Goal: Use online tool/utility: Use online tool/utility

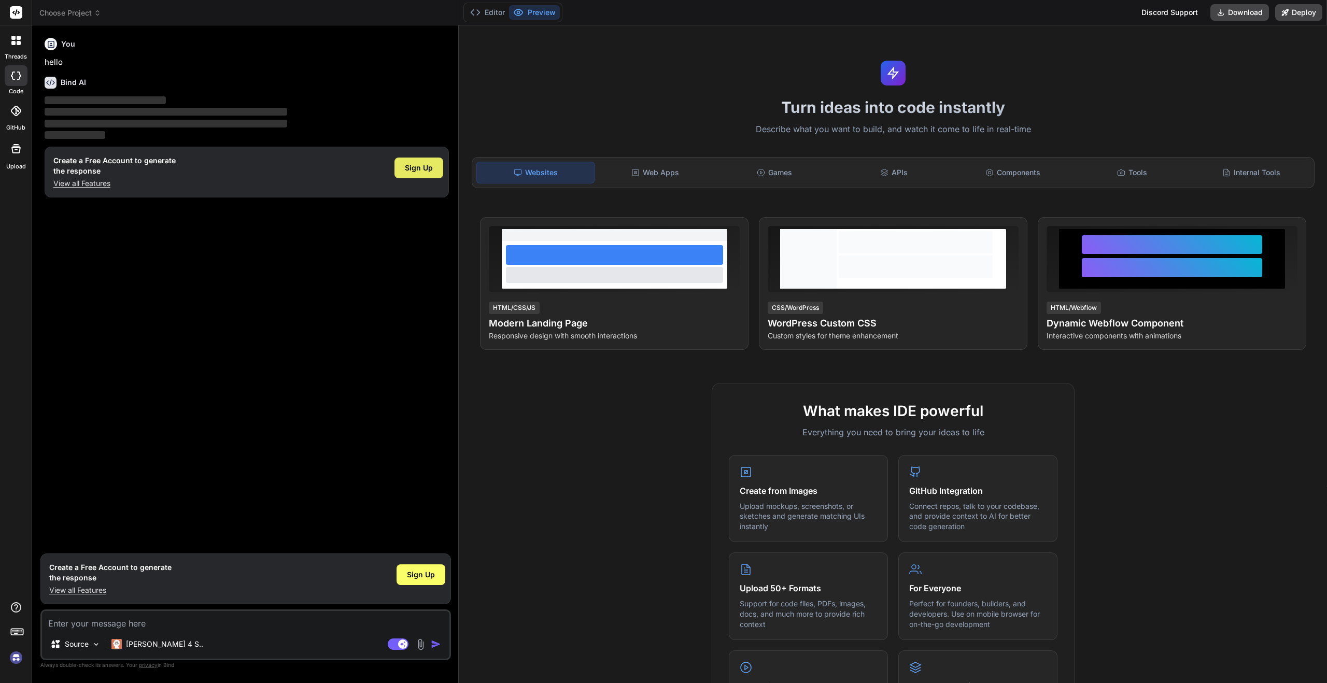
click at [410, 163] on span "Sign Up" at bounding box center [419, 168] width 28 height 10
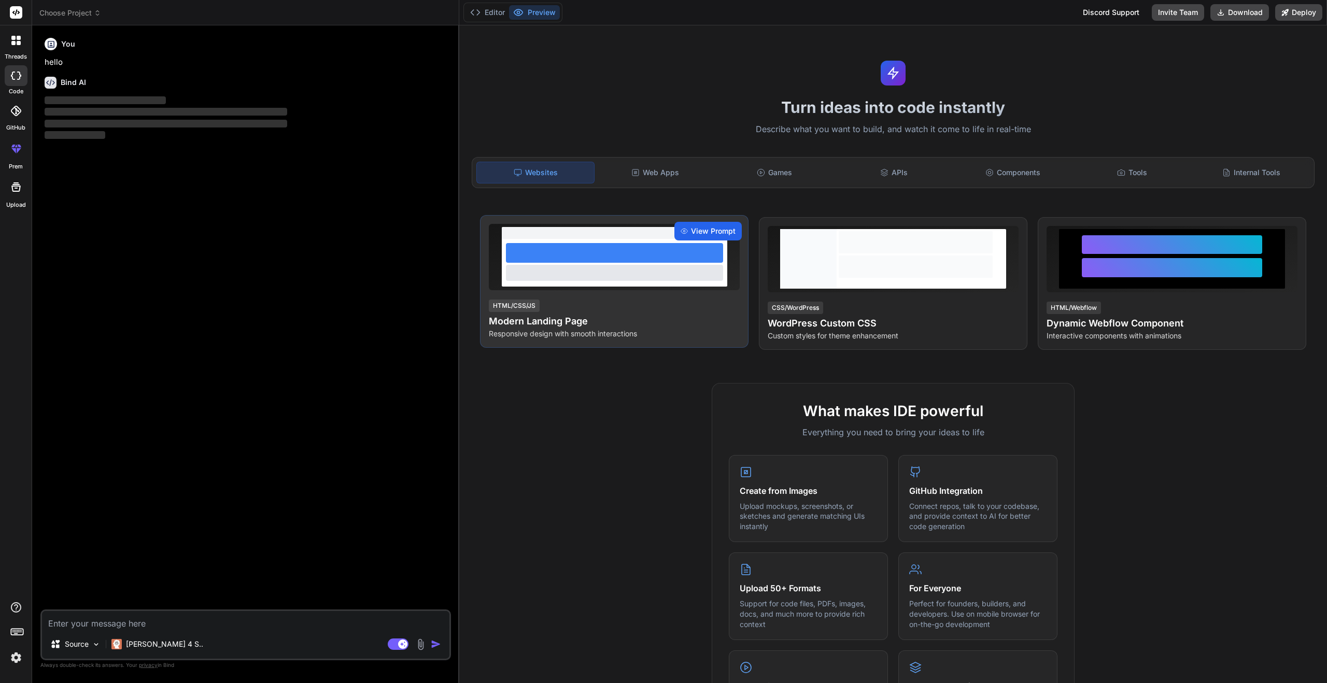
click at [681, 232] on icon at bounding box center [684, 231] width 7 height 7
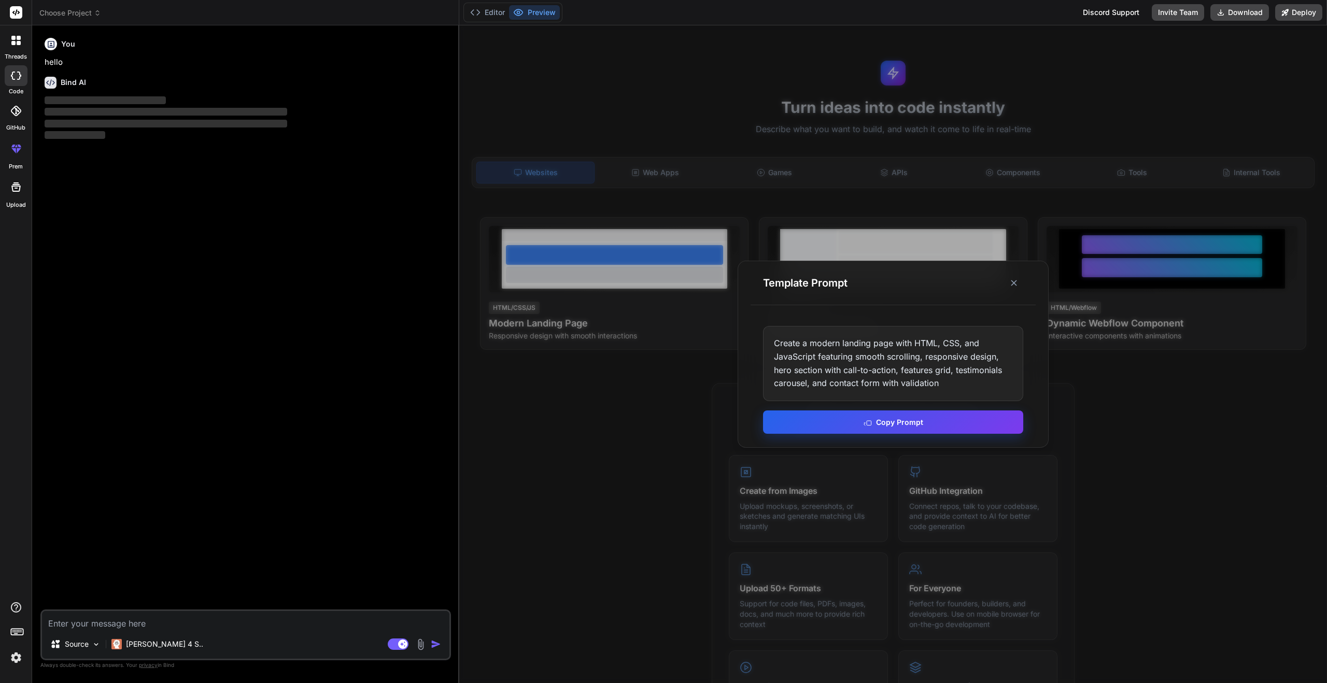
click at [898, 415] on button "Copy Prompt" at bounding box center [893, 422] width 260 height 23
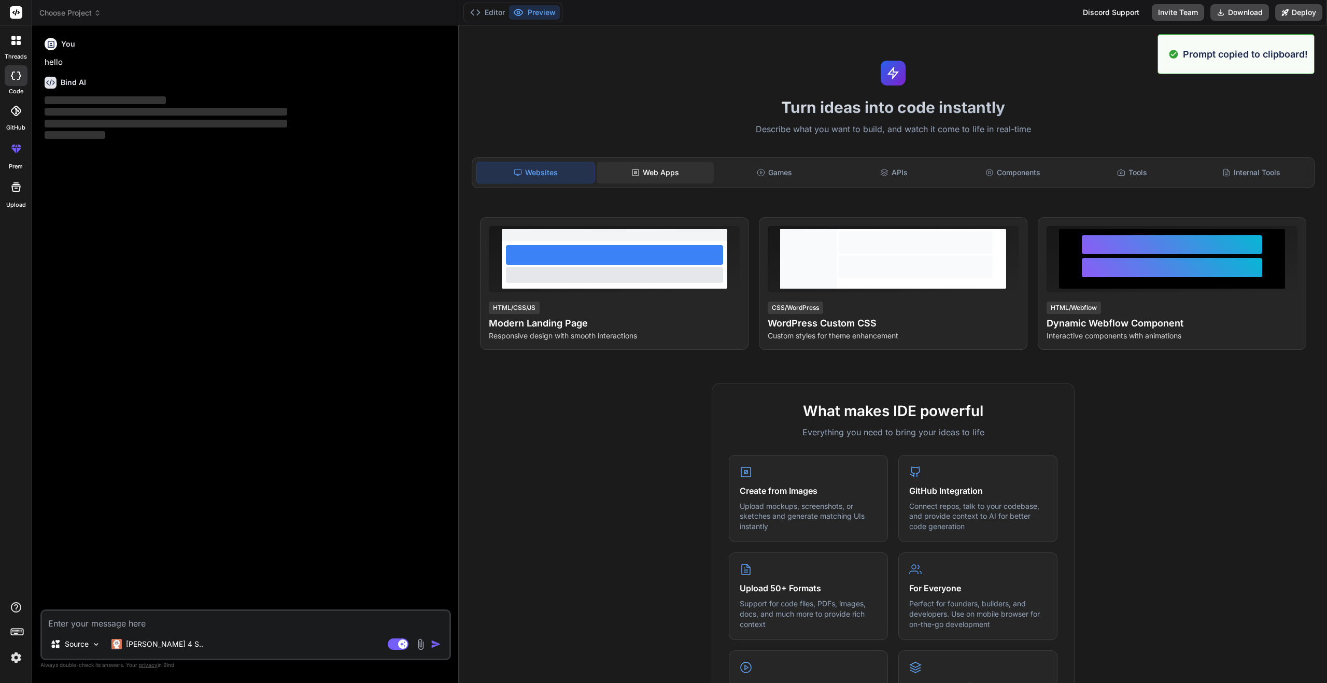
click at [679, 178] on div "Web Apps" at bounding box center [655, 173] width 117 height 22
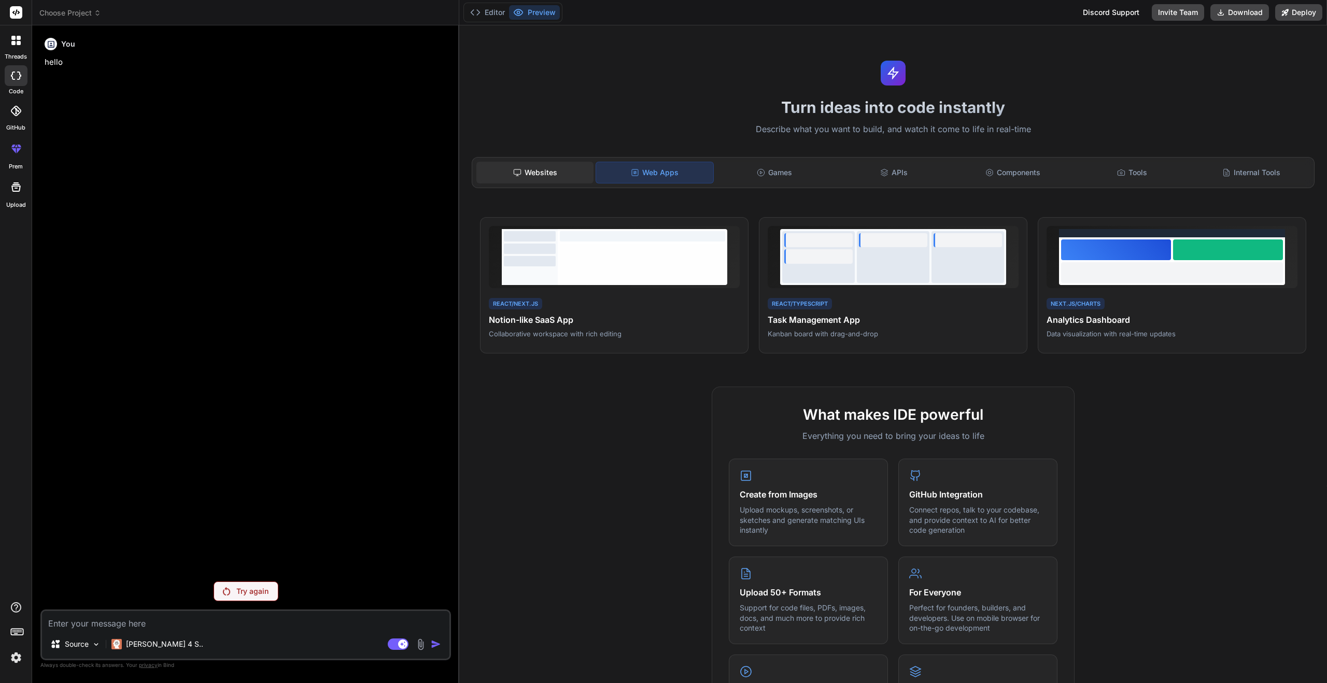
click at [511, 180] on div "Websites" at bounding box center [534, 173] width 117 height 22
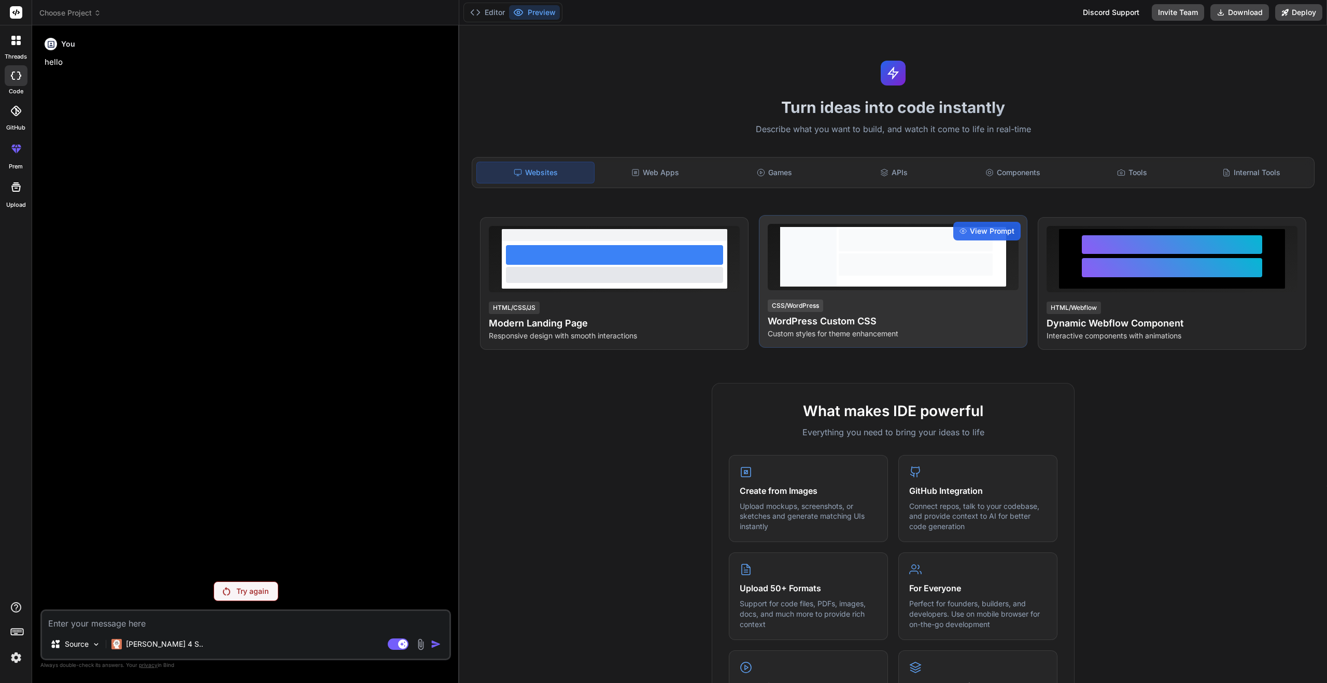
click at [819, 252] on div at bounding box center [808, 257] width 57 height 60
click at [977, 228] on span "View Prompt" at bounding box center [992, 231] width 45 height 10
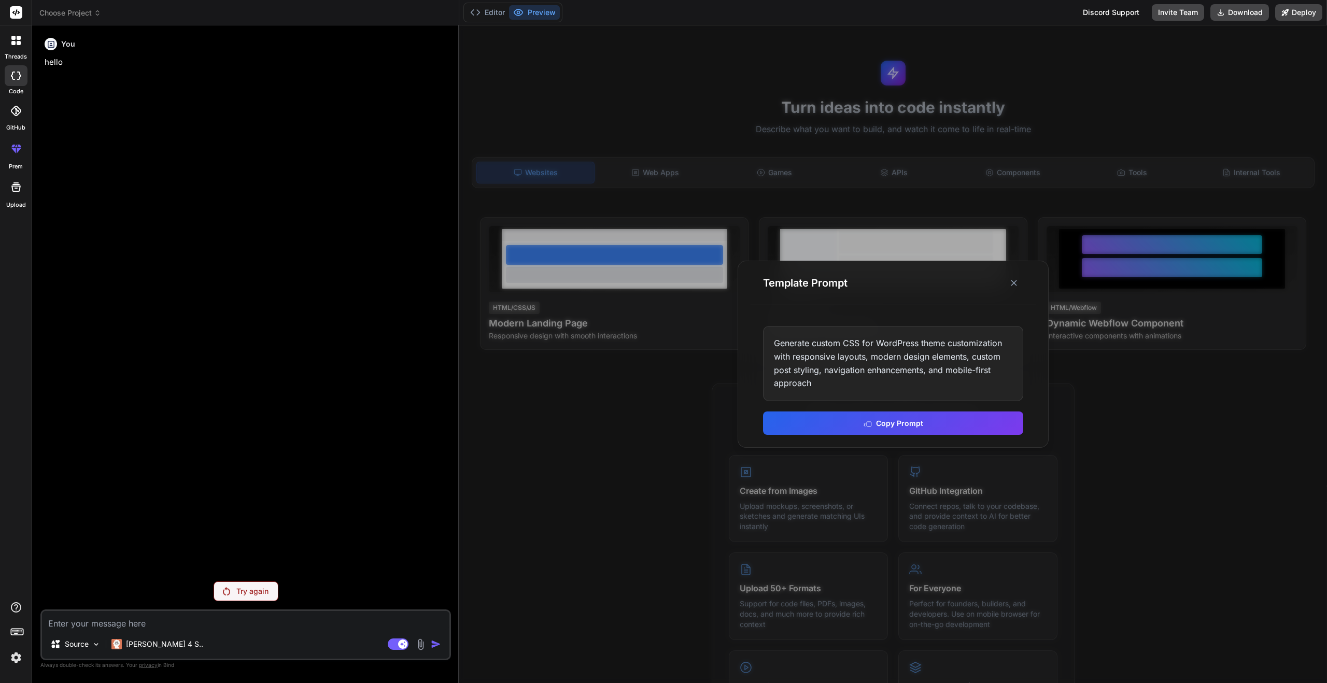
click at [876, 259] on div at bounding box center [893, 354] width 868 height 658
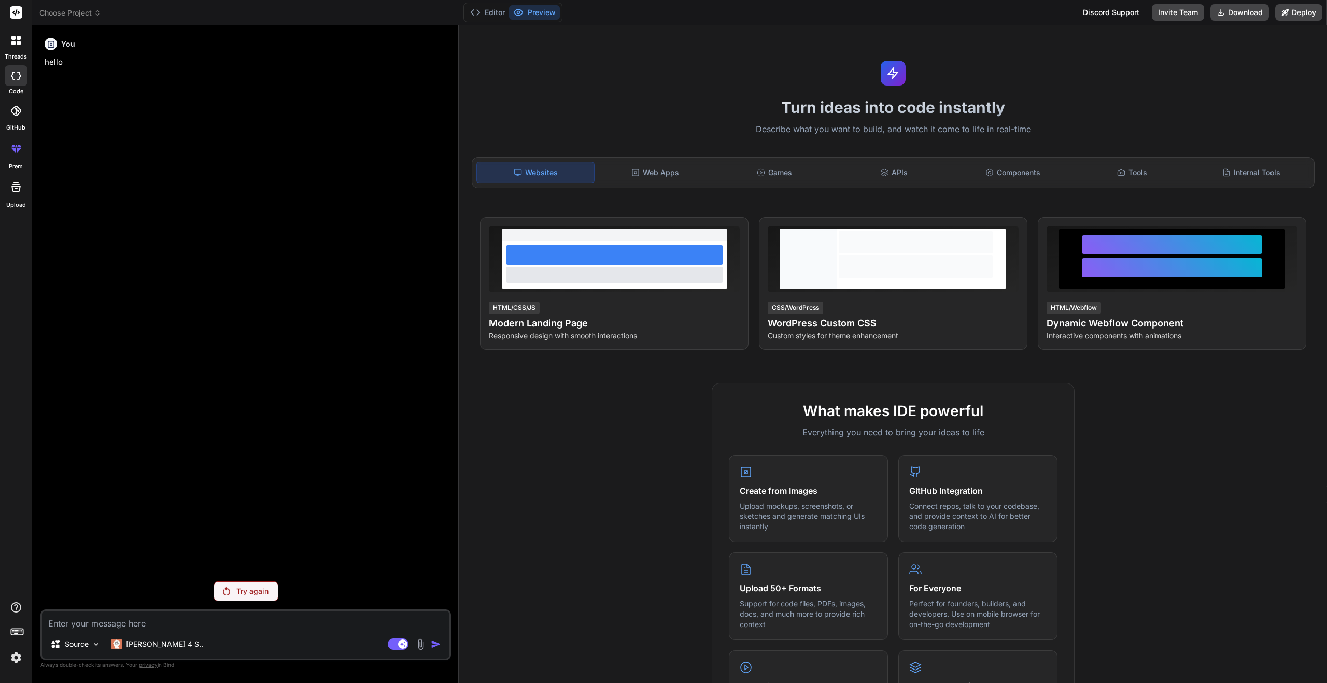
click at [297, 634] on div "Source Claude 4 S.." at bounding box center [246, 646] width 408 height 25
click at [279, 619] on textarea at bounding box center [246, 620] width 408 height 19
click at [263, 597] on div "Try again" at bounding box center [246, 592] width 65 height 20
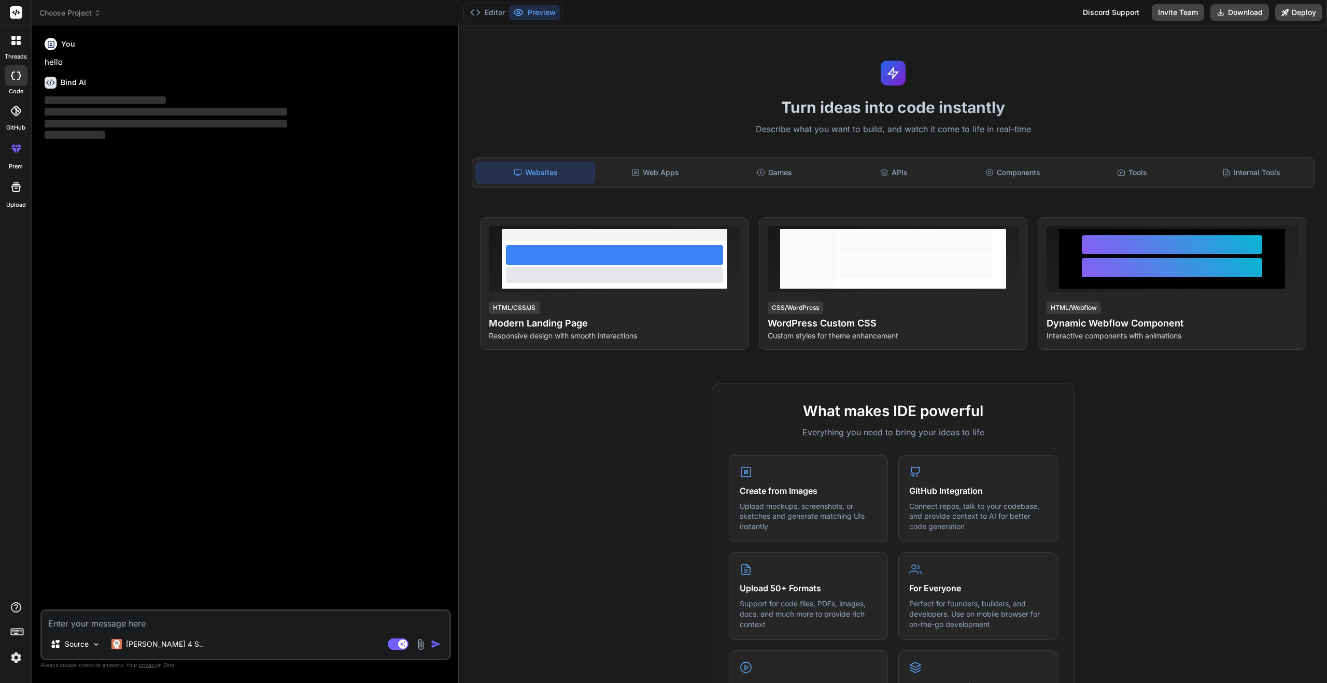
click at [265, 619] on textarea at bounding box center [246, 620] width 408 height 19
click at [64, 638] on div "Source" at bounding box center [75, 644] width 59 height 21
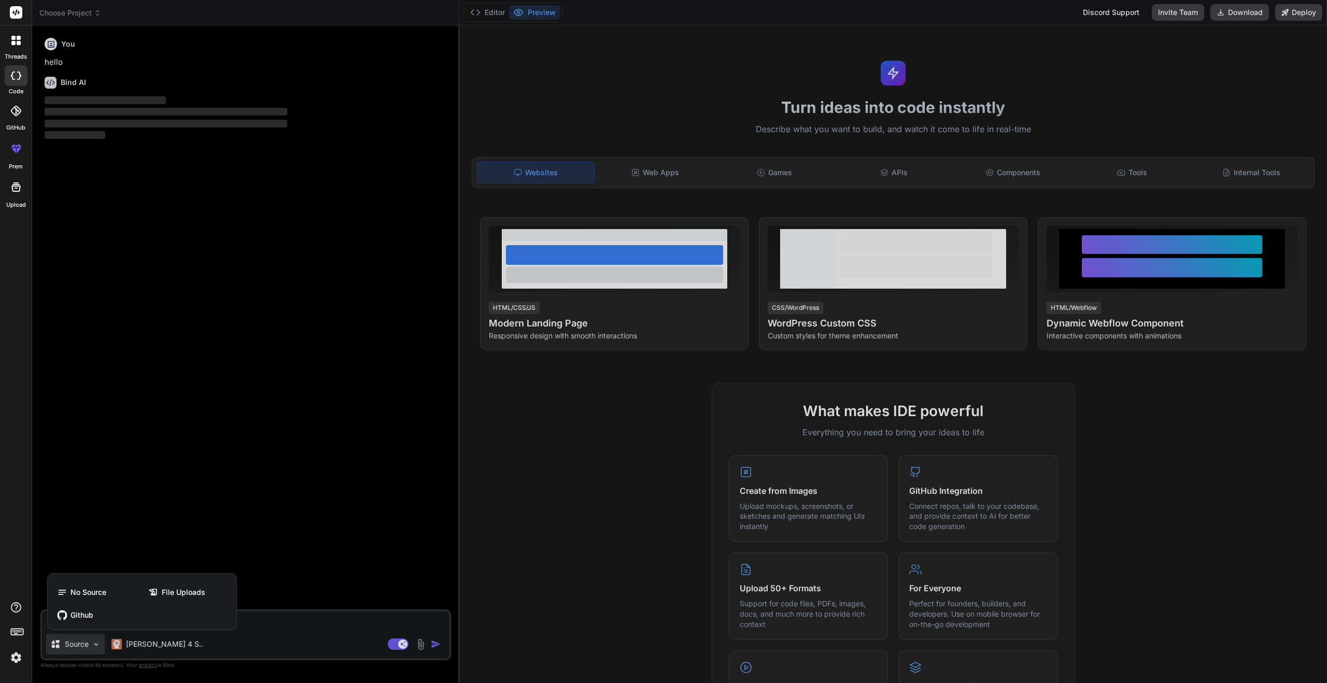
click at [297, 624] on div at bounding box center [663, 341] width 1327 height 683
type textarea "x"
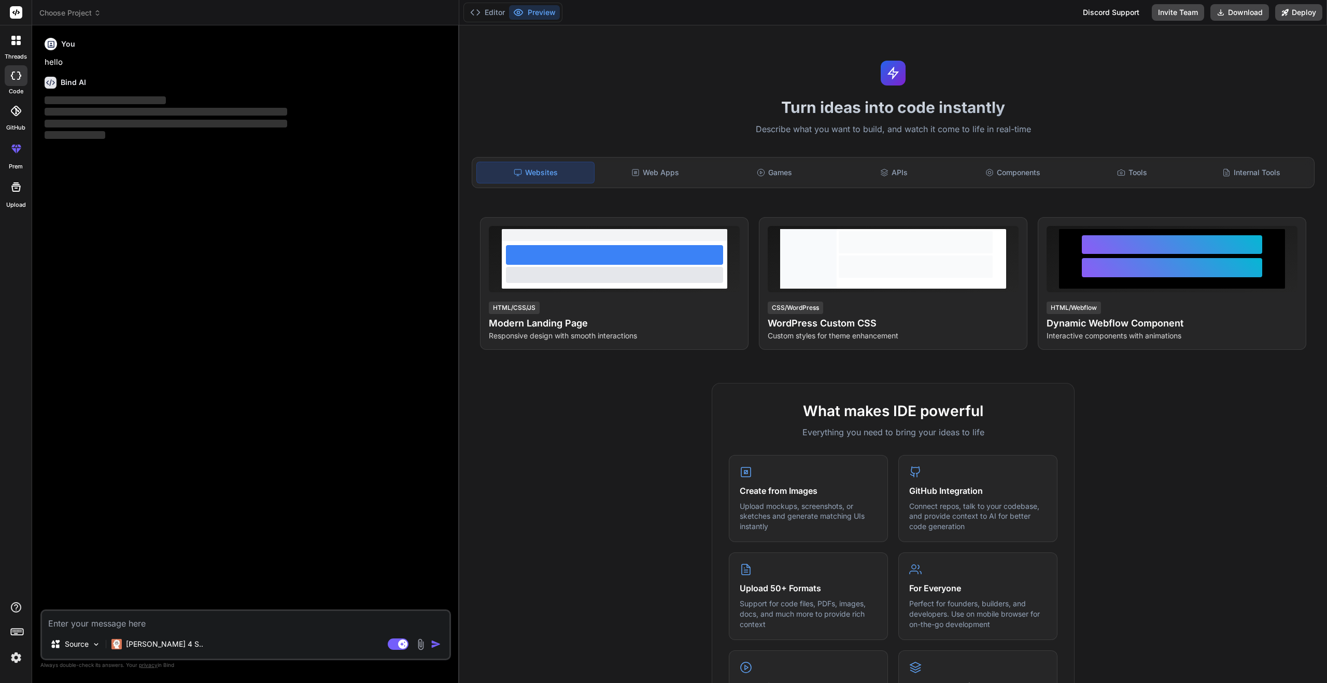
click at [272, 613] on textarea at bounding box center [246, 620] width 408 height 19
paste textarea "Create a modern landing page with HTML, CSS, and JavaScript featuring smooth sc…"
type textarea "Create a modern landing page with HTML, CSS, and JavaScript featuring smooth sc…"
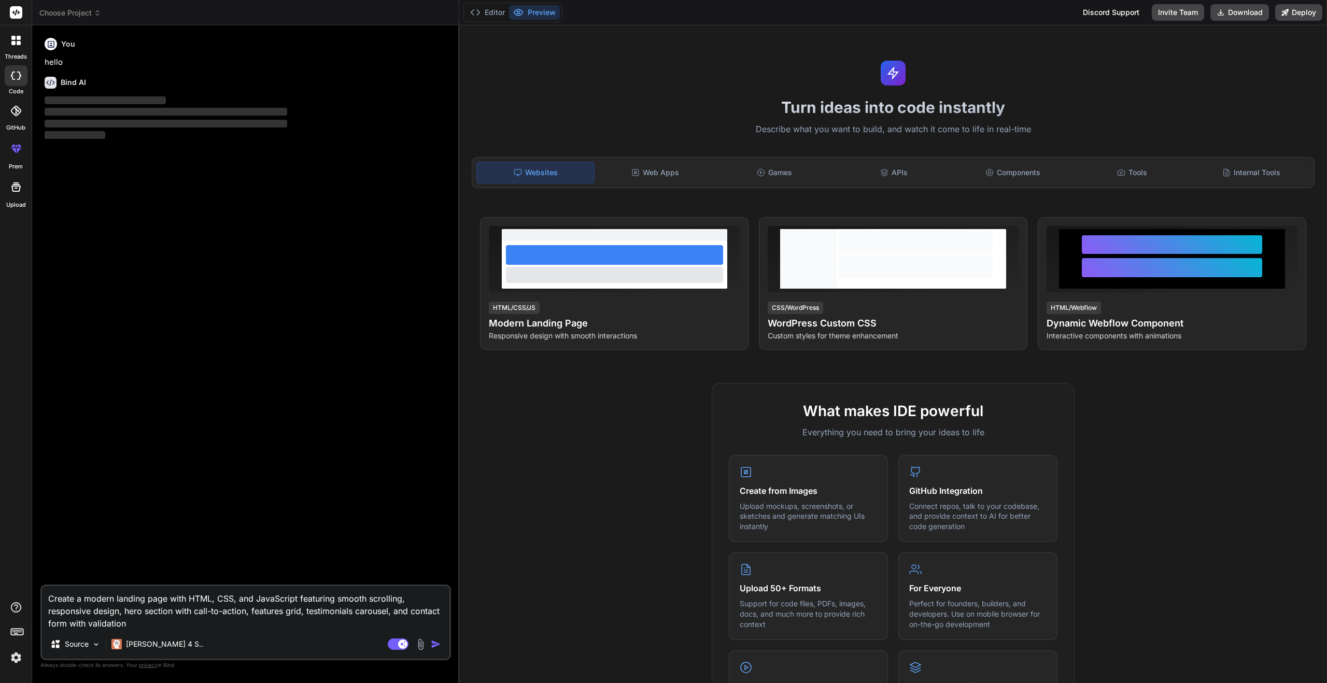
type textarea "x"
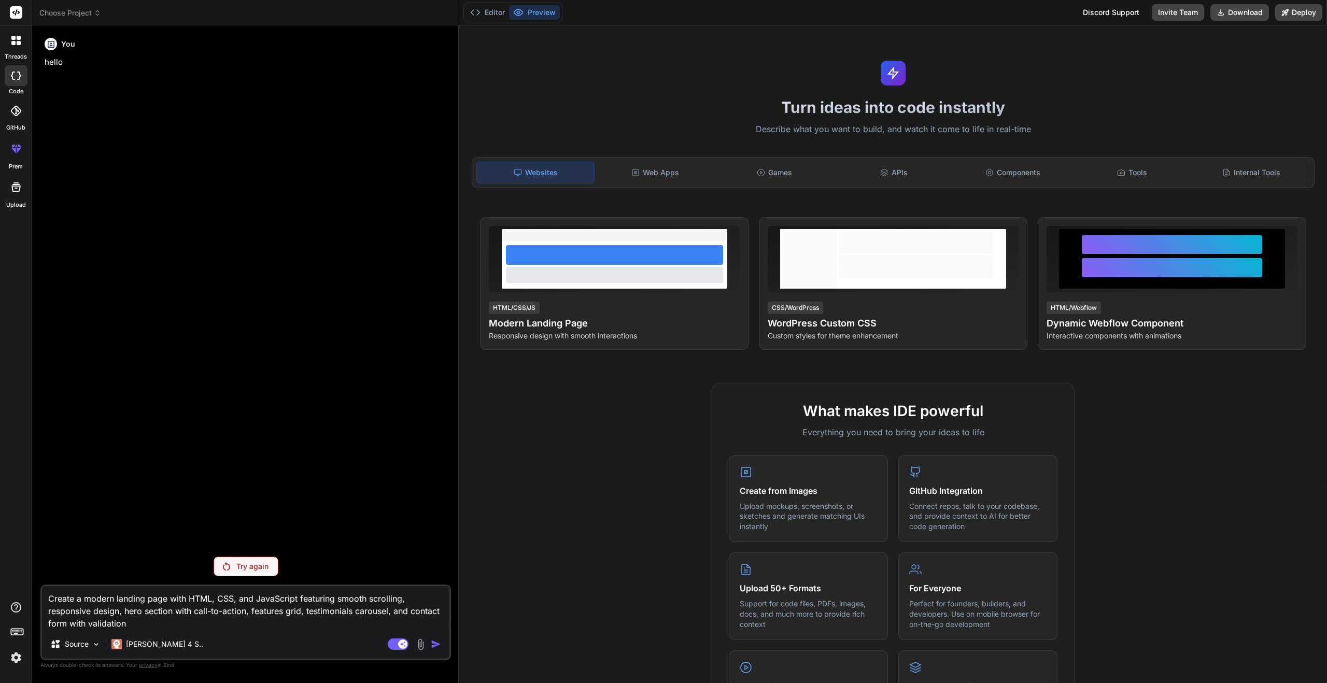
type textarea "Create a modern landing page with HTML, CSS, and JavaScript featuring smooth sc…"
click at [221, 571] on div "Try again" at bounding box center [246, 567] width 65 height 20
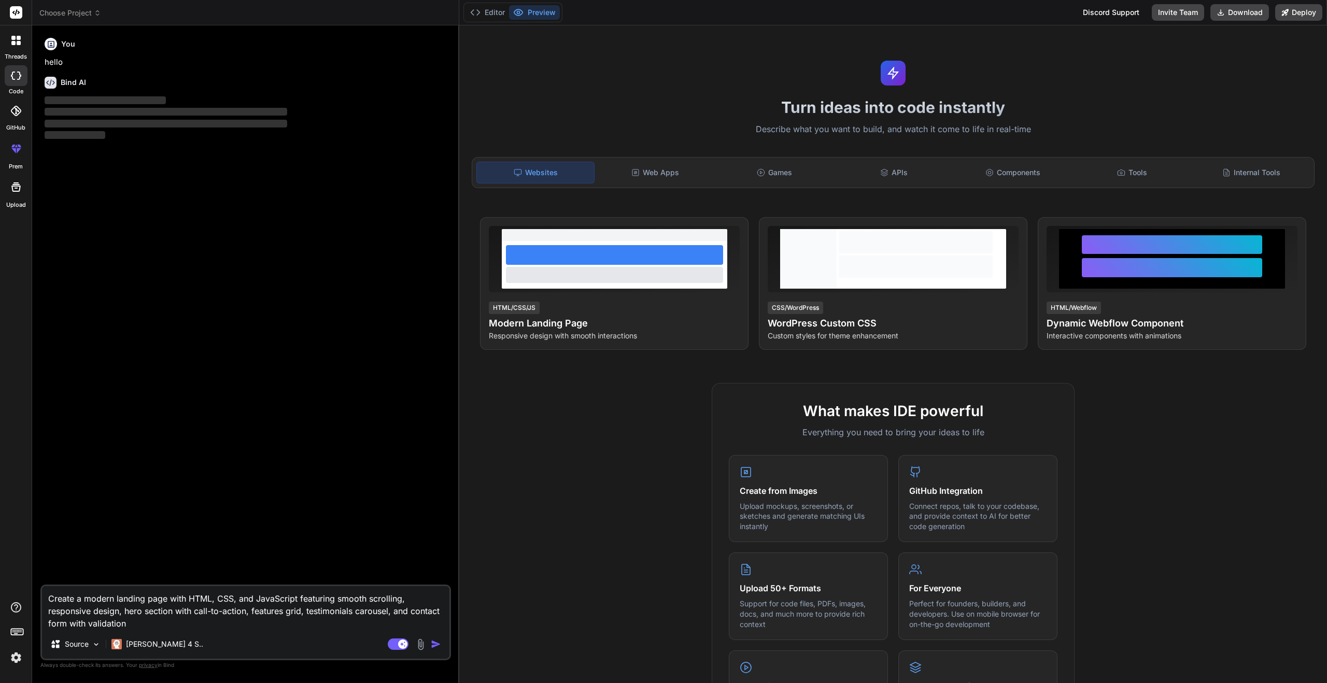
click at [226, 628] on textarea "Create a modern landing page with HTML, CSS, and JavaScript featuring smooth sc…" at bounding box center [246, 608] width 408 height 44
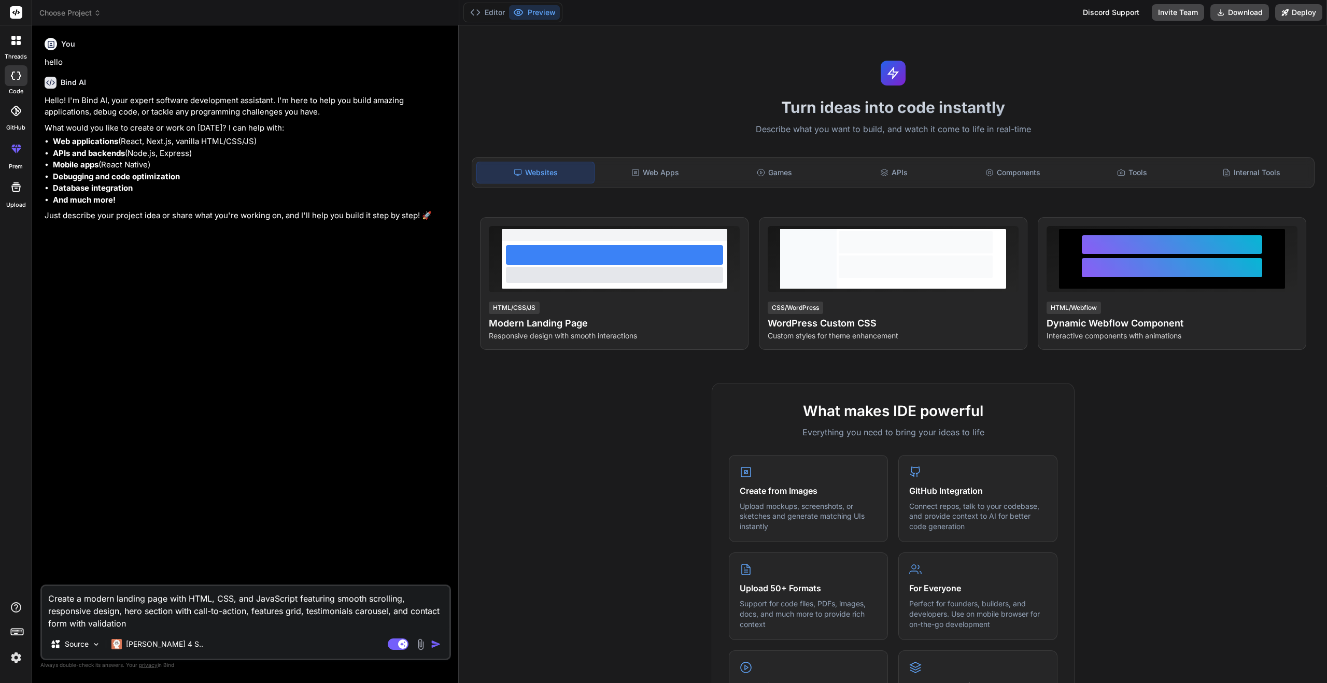
type textarea "x"
drag, startPoint x: 226, startPoint y: 628, endPoint x: 228, endPoint y: 619, distance: 9.2
click at [228, 619] on textarea "Create a modern landing page with HTML, CSS, and JavaScript featuring smooth sc…" at bounding box center [246, 608] width 408 height 44
type textarea "Create a modern landing page with HTML, CSS, and JavaScript featuring smooth sc…"
type textarea "x"
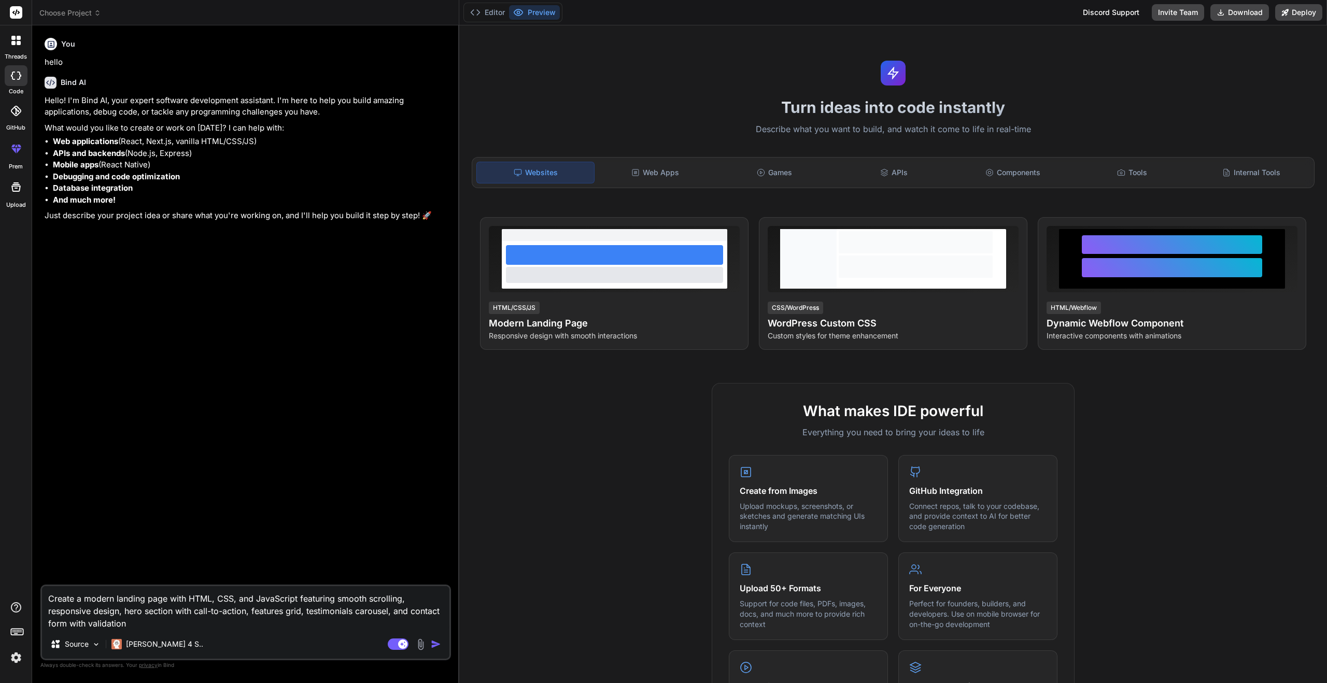
type textarea "Create a modern landing page with HTML, CSS, and JavaScript featuring smooth sc…"
type textarea "x"
type textarea "Create a modern landing page with HTML, CSS, and JavaScript featuring smooth sc…"
type textarea "x"
type textarea "Create a modern landing page with HTML, CSS, and JavaScript featuring smooth sc…"
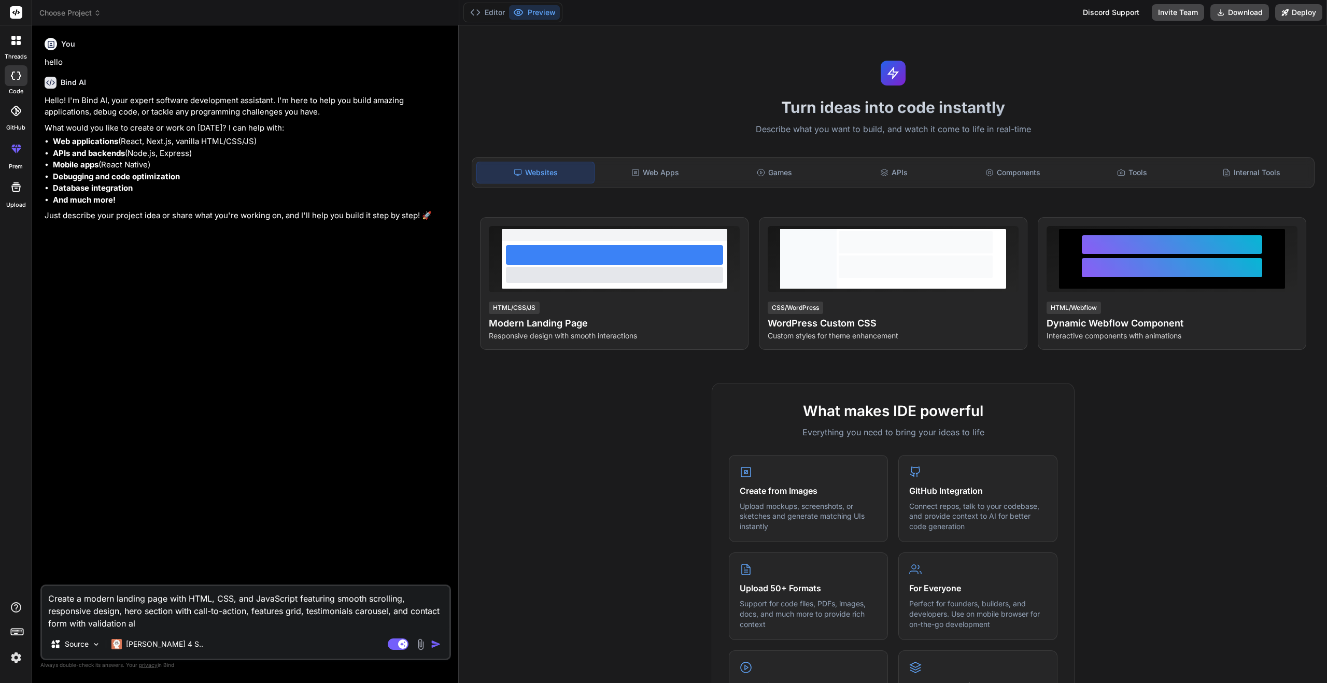
type textarea "x"
type textarea "Create a modern landing page with HTML, CSS, and JavaScript featuring smooth sc…"
type textarea "x"
type textarea "Create a modern landing page with HTML, CSS, and JavaScript featuring smooth sc…"
type textarea "x"
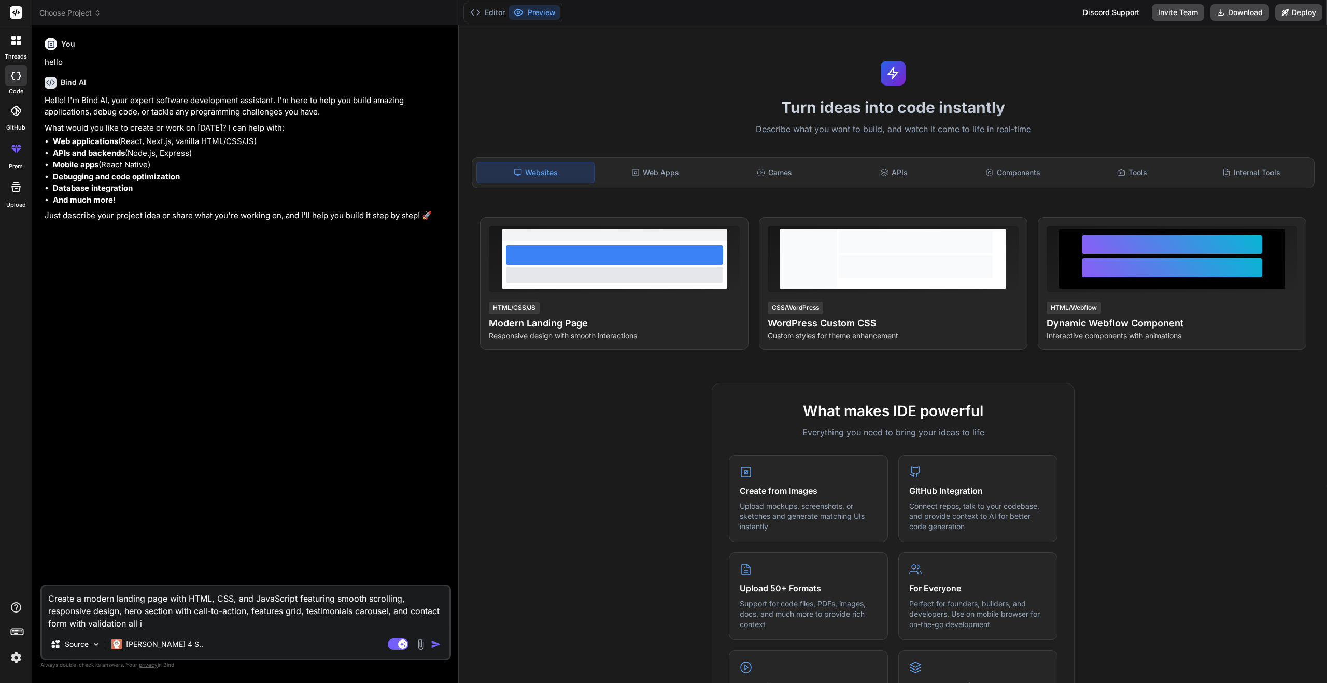
type textarea "Create a modern landing page with HTML, CSS, and JavaScript featuring smooth sc…"
type textarea "x"
type textarea "Create a modern landing page with HTML, CSS, and JavaScript featuring smooth sc…"
type textarea "x"
type textarea "Create a modern landing page with HTML, CSS, and JavaScript featuring smooth sc…"
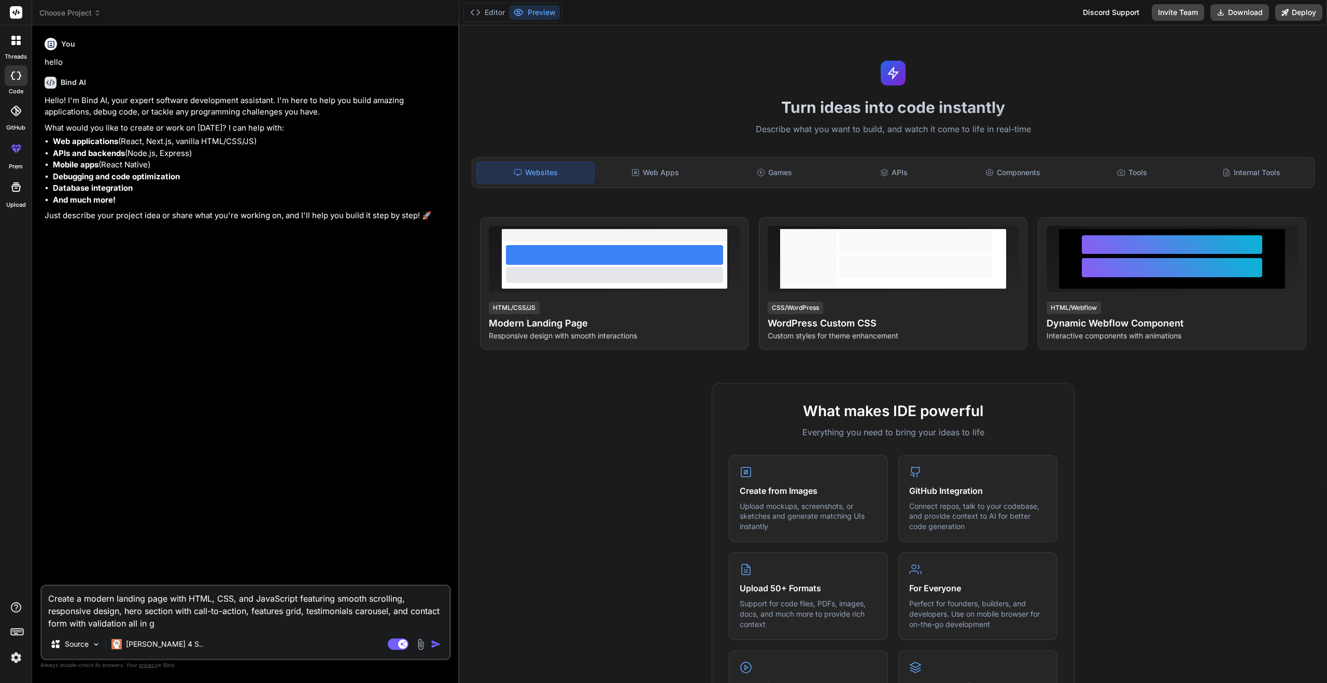
type textarea "x"
type textarea "Create a modern landing page with HTML, CSS, and JavaScript featuring smooth sc…"
type textarea "x"
type textarea "Create a modern landing page with HTML, CSS, and JavaScript featuring smooth sc…"
type textarea "x"
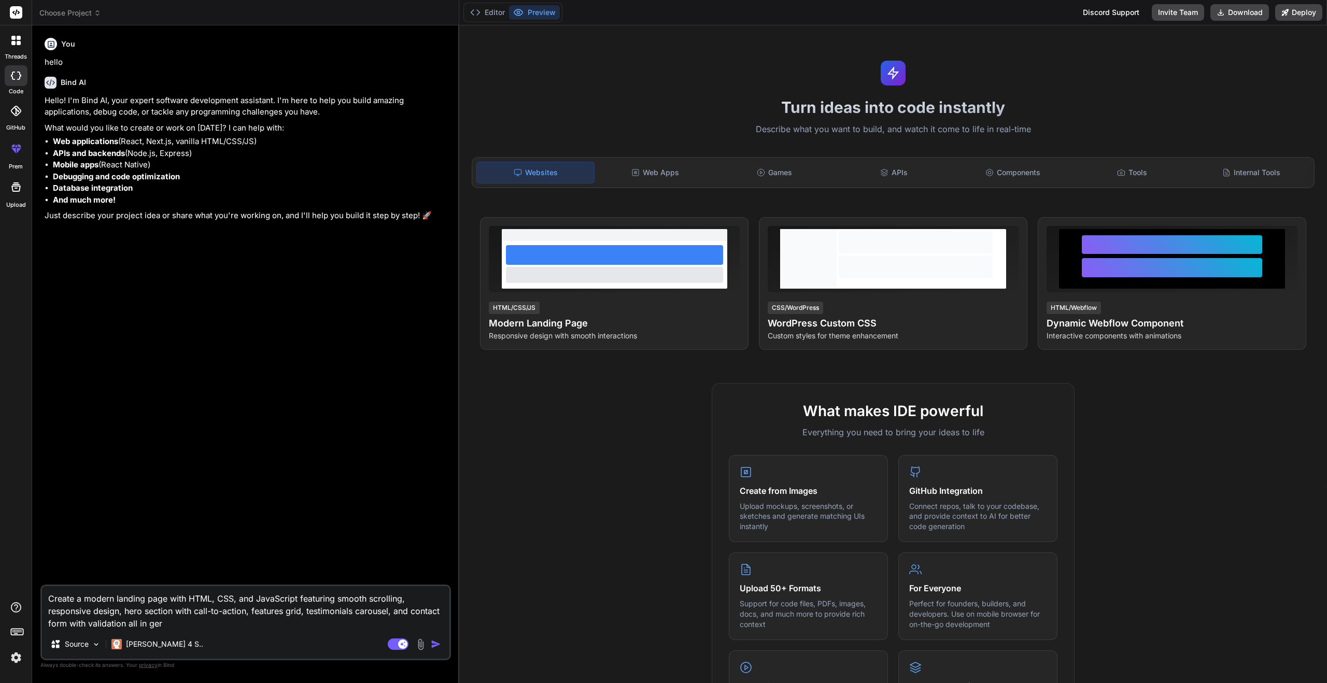
type textarea "Create a modern landing page with HTML, CSS, and JavaScript featuring smooth sc…"
type textarea "x"
type textarea "Create a modern landing page with HTML, CSS, and JavaScript featuring smooth sc…"
type textarea "x"
type textarea "Create a modern landing page with HTML, CSS, and JavaScript featuring smooth sc…"
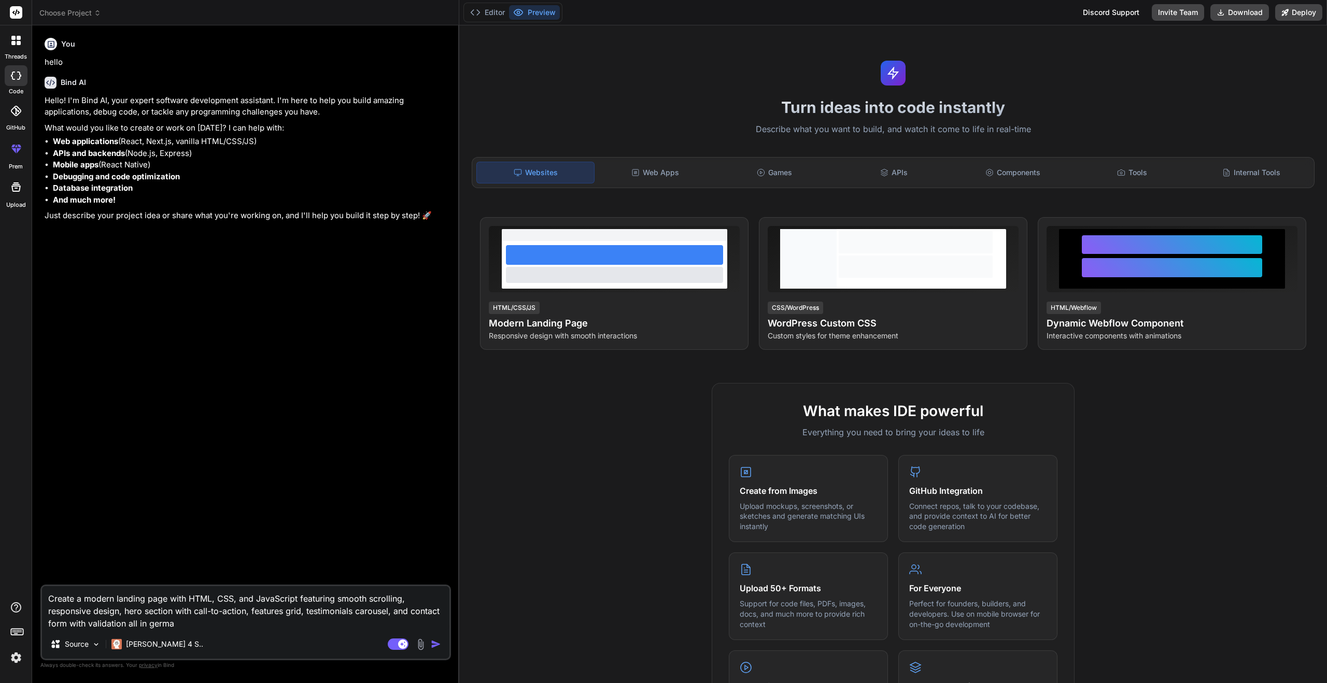
type textarea "x"
type textarea "Create a modern landing page with HTML, CSS, and JavaScript featuring smooth sc…"
type textarea "x"
type textarea "Create a modern landing page with HTML, CSS, and JavaScript featuring smooth sc…"
type textarea "x"
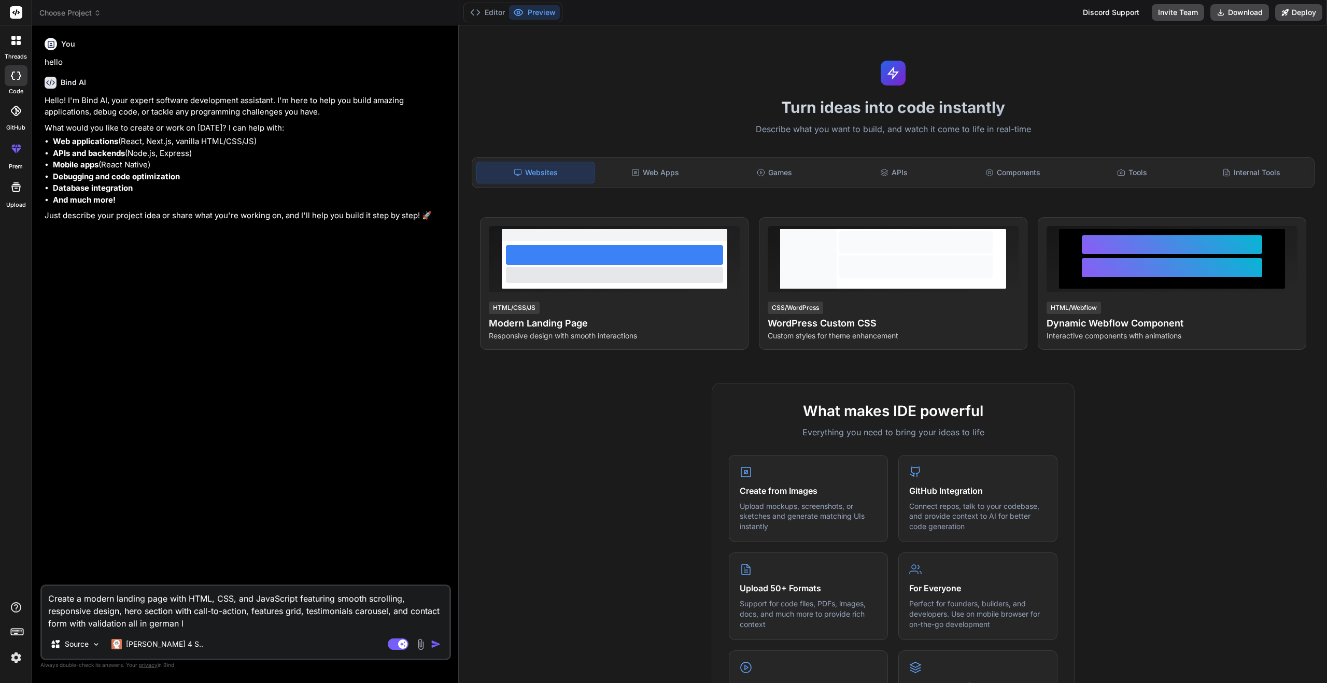
type textarea "Create a modern landing page with HTML, CSS, and JavaScript featuring smooth sc…"
type textarea "x"
type textarea "Create a modern landing page with HTML, CSS, and JavaScript featuring smooth sc…"
type textarea "x"
type textarea "Create a modern landing page with HTML, CSS, and JavaScript featuring smooth sc…"
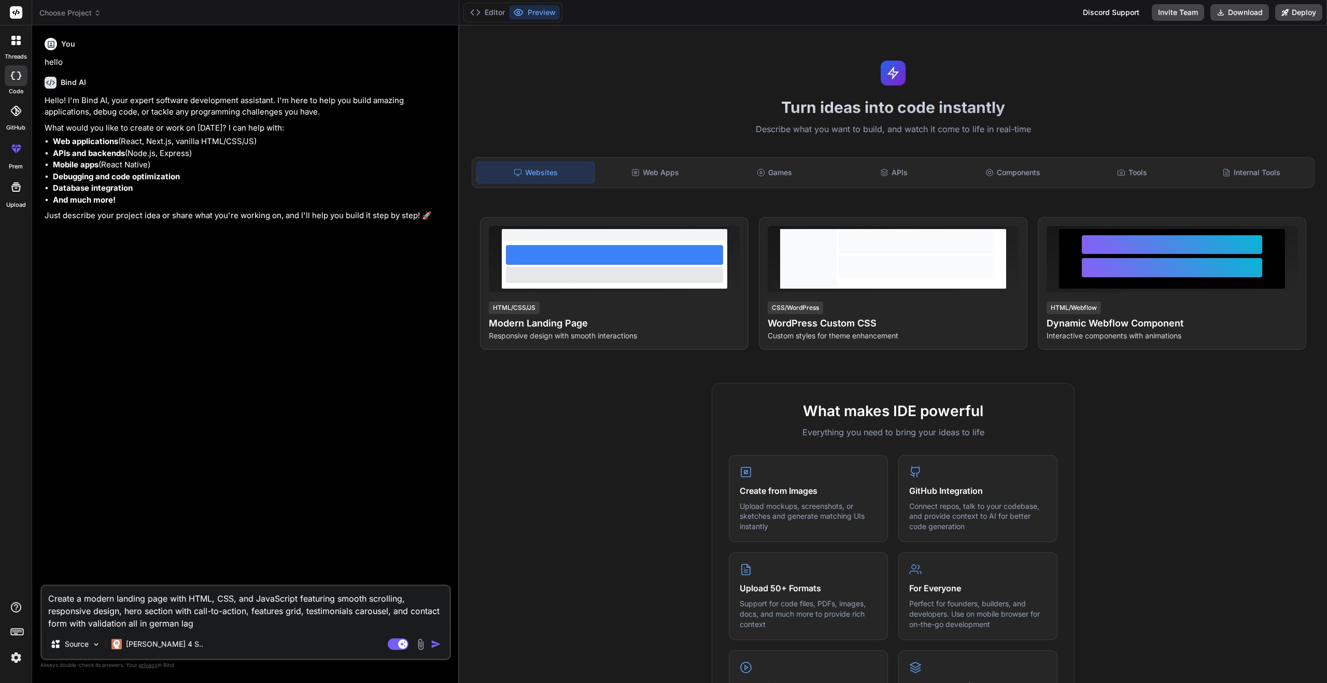
type textarea "x"
type textarea "Create a modern landing page with HTML, CSS, and JavaScript featuring smooth sc…"
type textarea "x"
type textarea "Create a modern landing page with HTML, CSS, and JavaScript featuring smooth sc…"
type textarea "x"
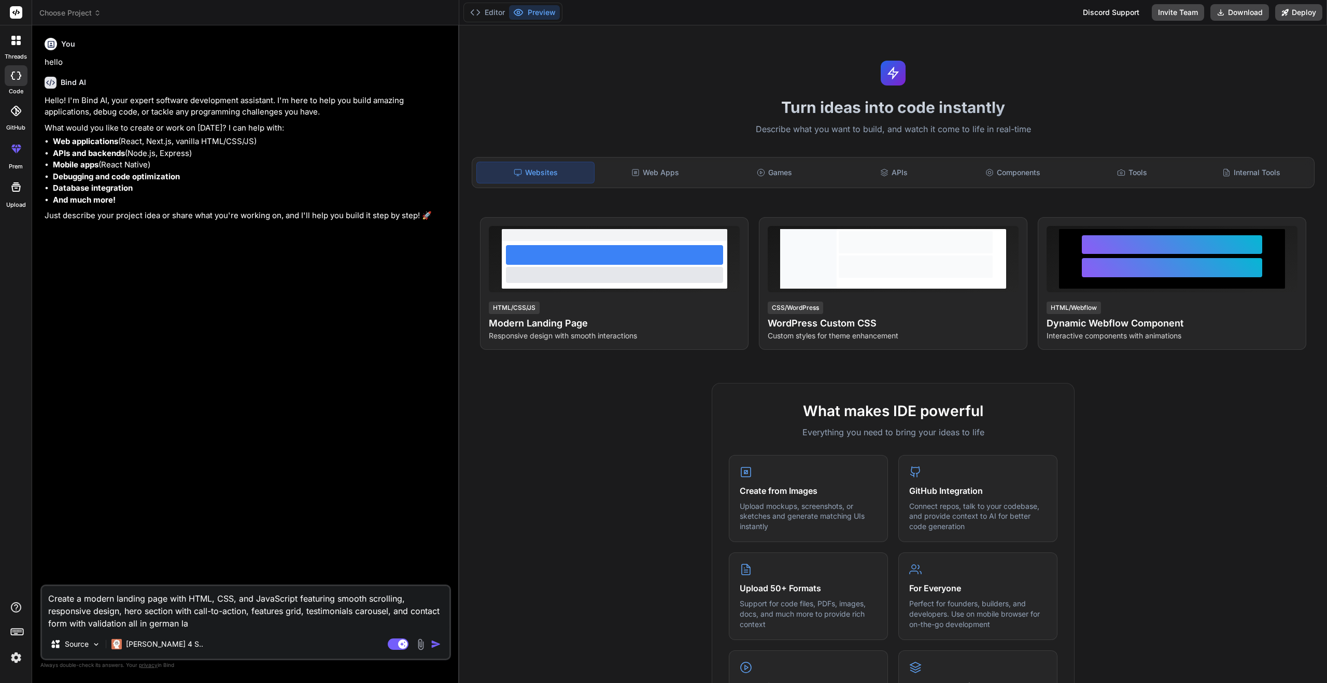
type textarea "Create a modern landing page with HTML, CSS, and JavaScript featuring smooth sc…"
type textarea "x"
type textarea "Create a modern landing page with HTML, CSS, and JavaScript featuring smooth sc…"
type textarea "x"
type textarea "Create a modern landing page with HTML, CSS, and JavaScript featuring smooth sc…"
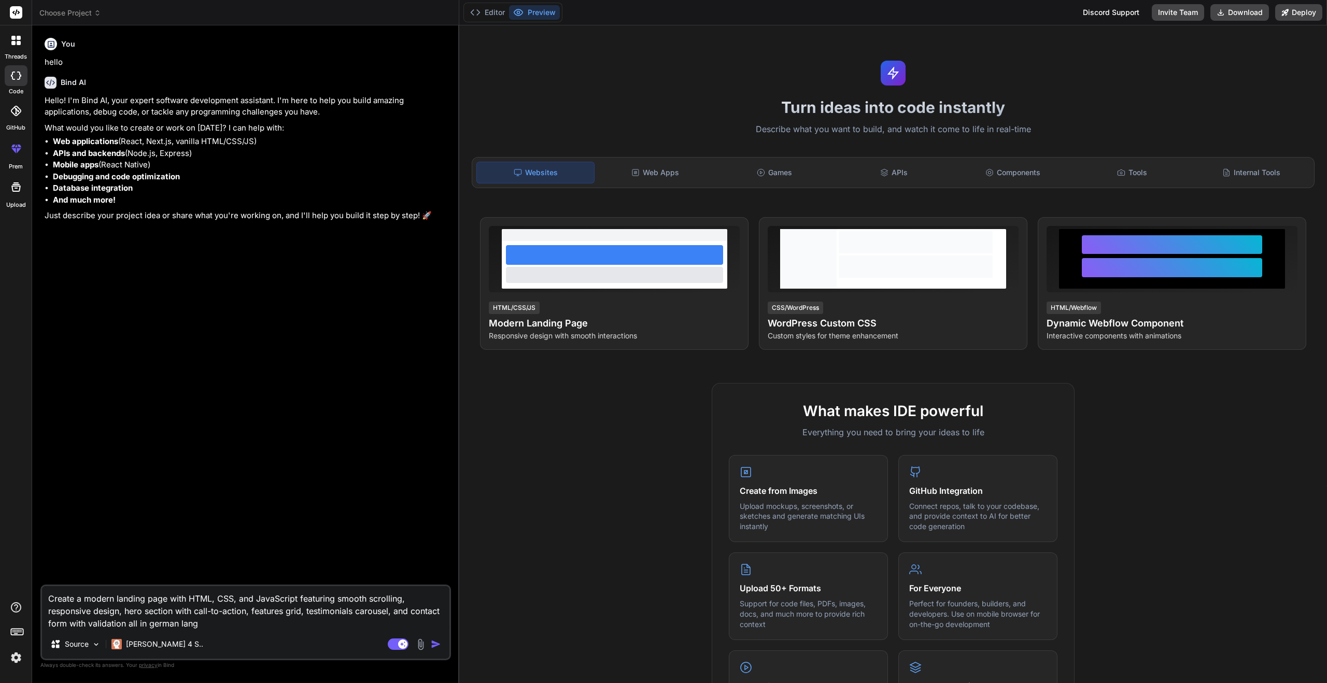
type textarea "x"
type textarea "Create a modern landing page with HTML, CSS, and JavaScript featuring smooth sc…"
type textarea "x"
type textarea "Create a modern landing page with HTML, CSS, and JavaScript featuring smooth sc…"
type textarea "x"
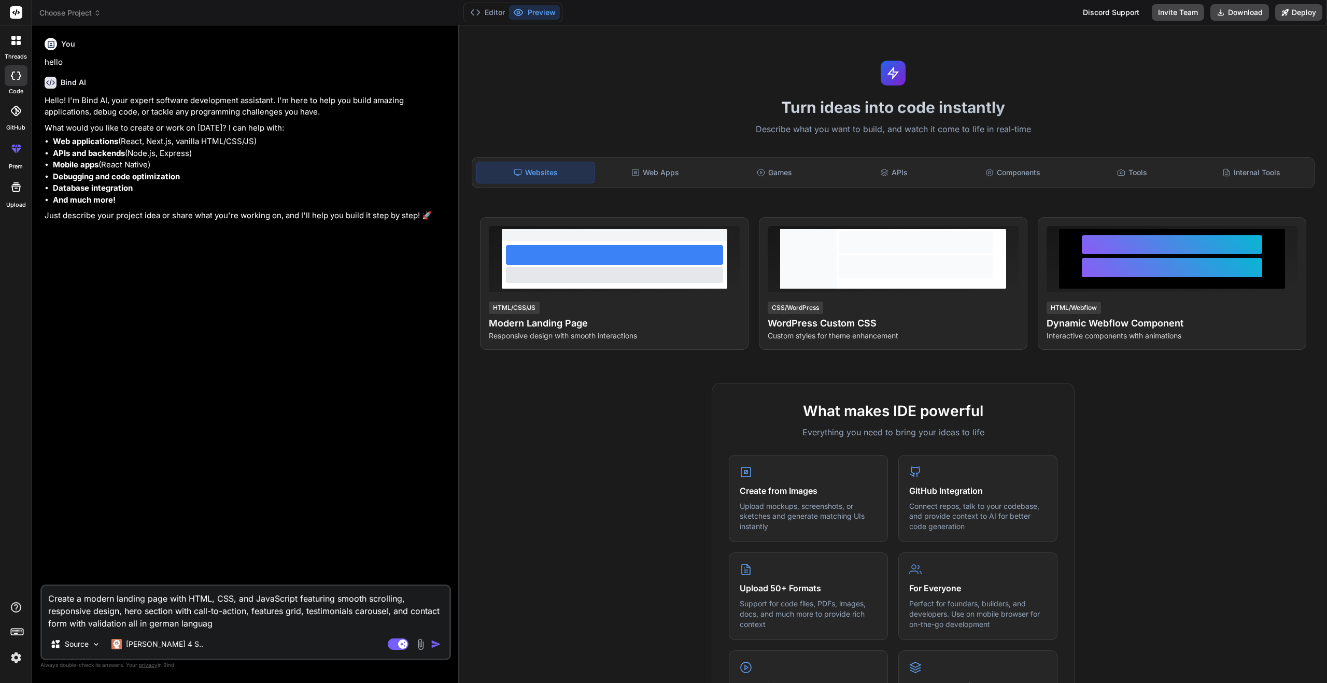
type textarea "Create a modern landing page with HTML, CSS, and JavaScript featuring smooth sc…"
type textarea "x"
type textarea "Create a modern landing page with HTML, CSS, and JavaScript featuring smooth sc…"
type textarea "x"
type textarea "Create a modern landing page with HTML, CSS, and JavaScript featuring smooth sc…"
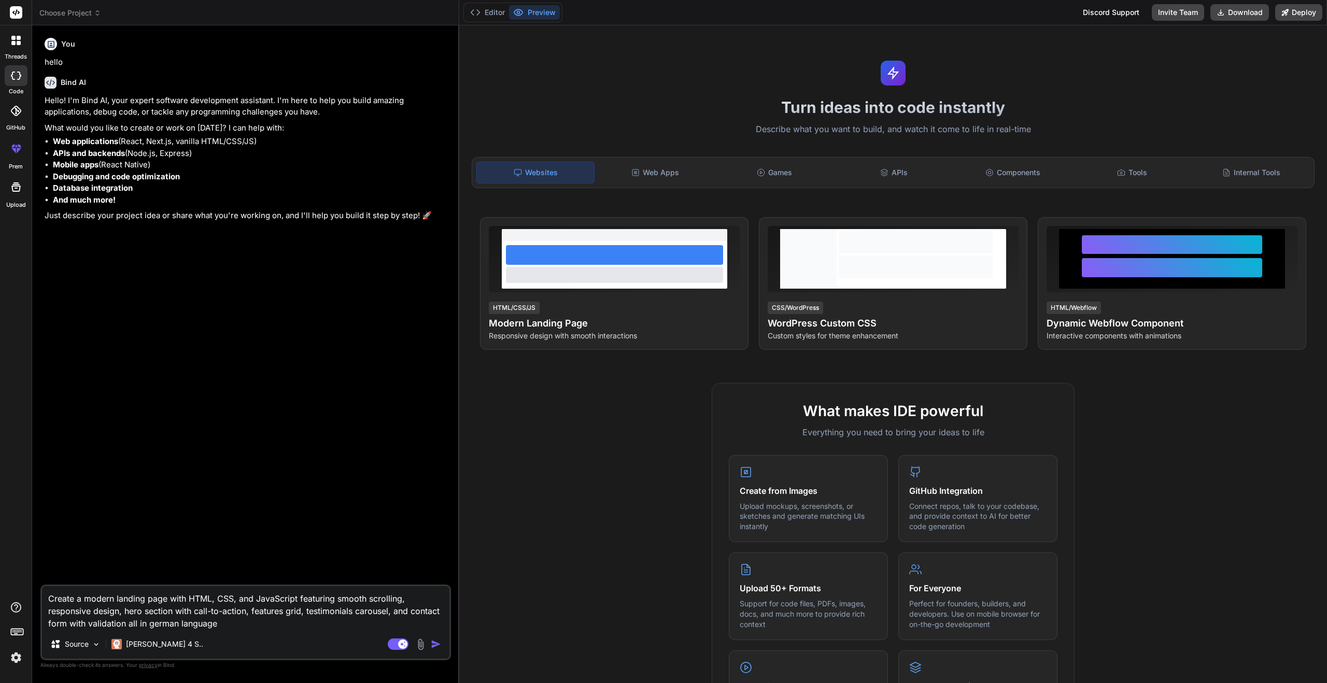
type textarea "x"
type textarea "Create a modern landing page with HTML, CSS, and JavaScript featuring smooth sc…"
type textarea "x"
type textarea "Create a modern landing page with HTML, CSS, and JavaScript featuring smooth sc…"
type textarea "x"
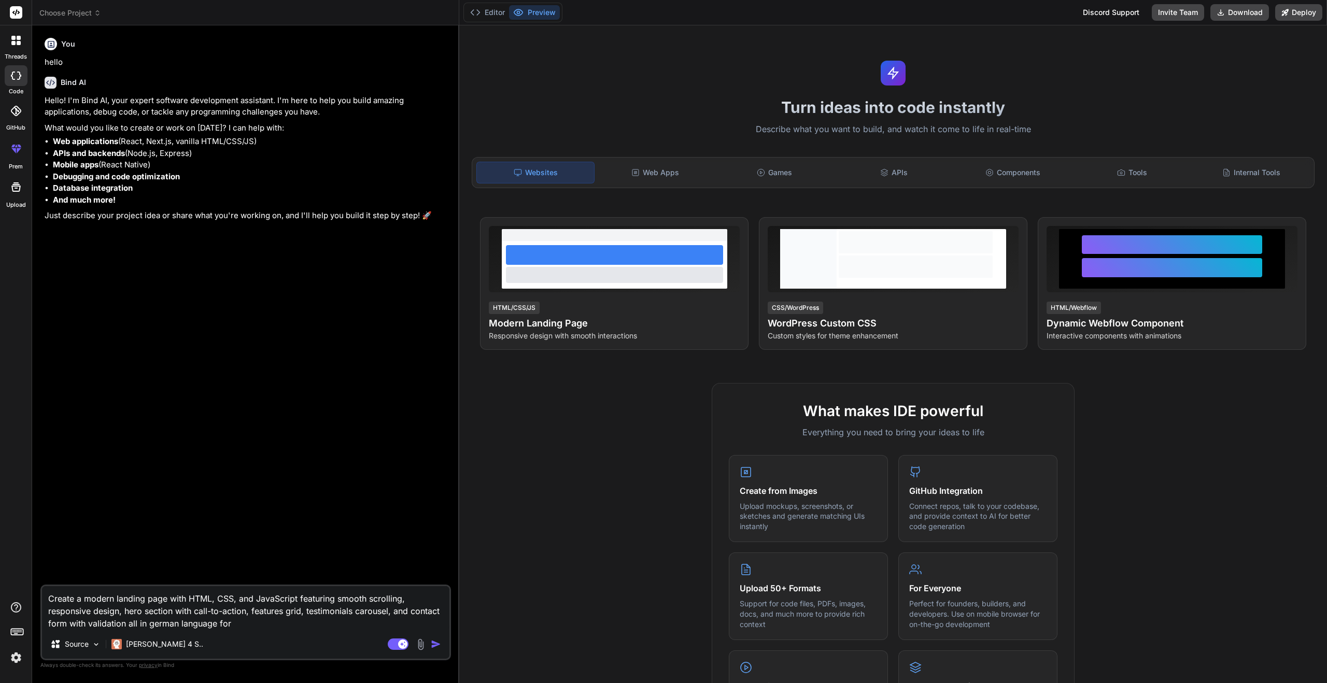
type textarea "Create a modern landing page with HTML, CSS, and JavaScript featuring smooth sc…"
type textarea "x"
type textarea "Create a modern landing page with HTML, CSS, and JavaScript featuring smooth sc…"
type textarea "x"
type textarea "Create a modern landing page with HTML, CSS, and JavaScript featuring smooth sc…"
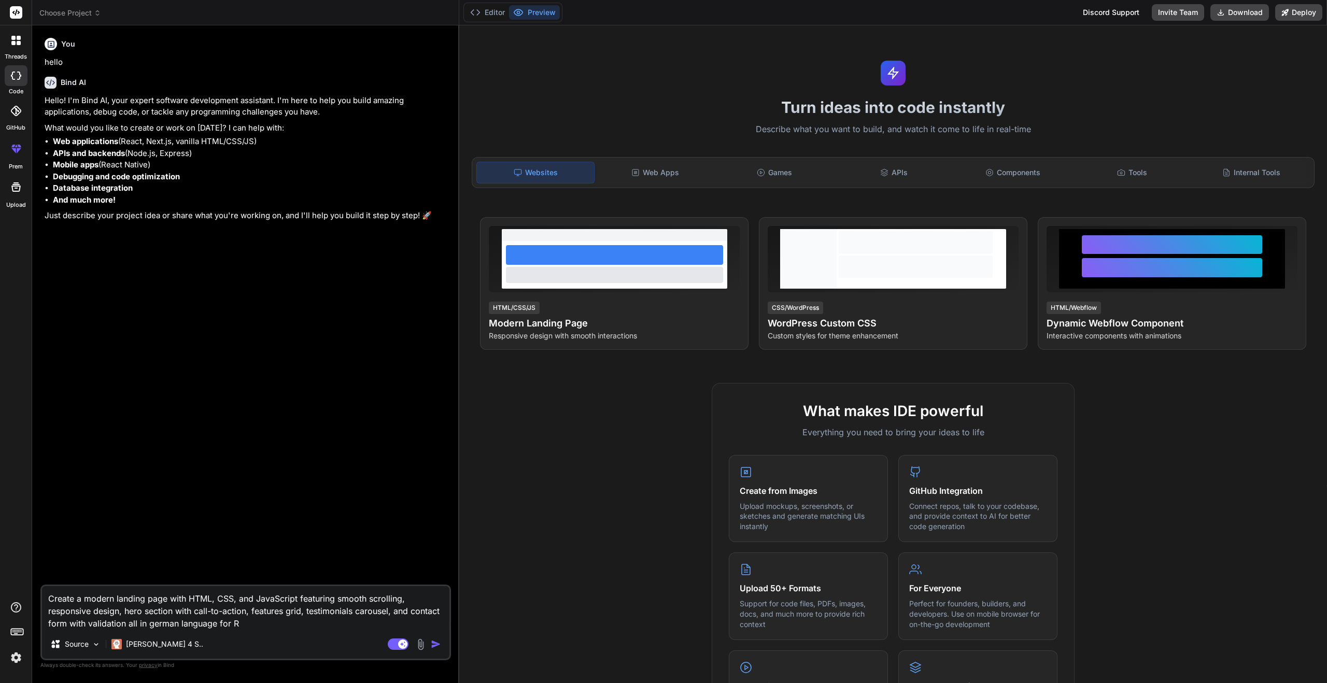
type textarea "x"
type textarea "Create a modern landing page with HTML, CSS, and JavaScript featuring smooth sc…"
type textarea "x"
type textarea "Create a modern landing page with HTML, CSS, and JavaScript featuring smooth sc…"
type textarea "x"
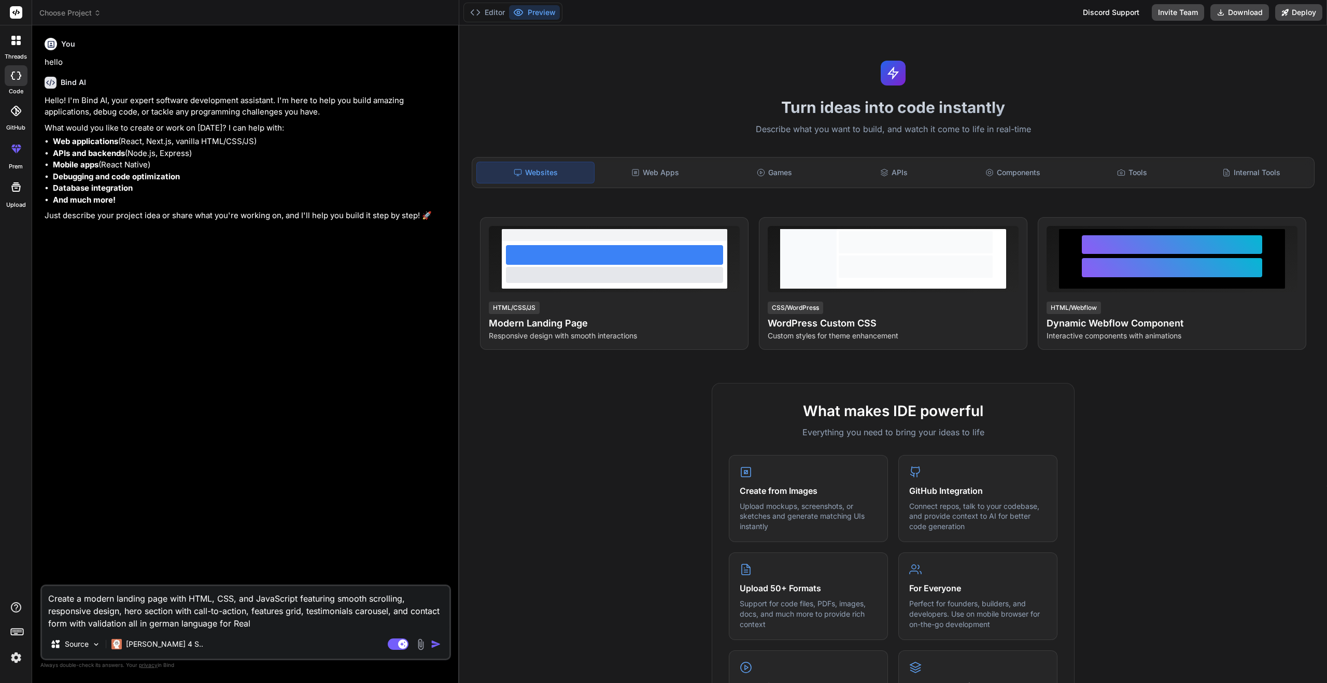
type textarea "Create a modern landing page with HTML, CSS, and JavaScript featuring smooth sc…"
type textarea "x"
type textarea "Create a modern landing page with HTML, CSS, and JavaScript featuring smooth sc…"
type textarea "x"
type textarea "Create a modern landing page with HTML, CSS, and JavaScript featuring smooth sc…"
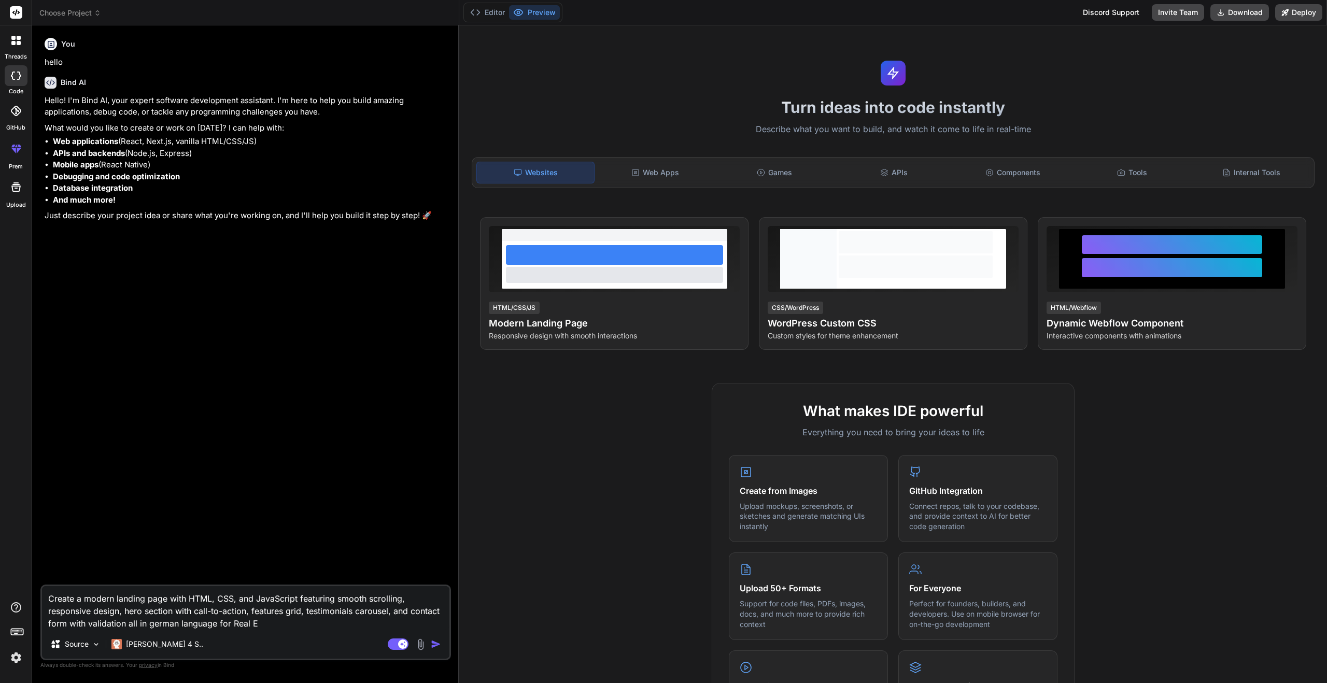
type textarea "x"
type textarea "Create a modern landing page with HTML, CSS, and JavaScript featuring smooth sc…"
type textarea "x"
type textarea "Create a modern landing page with HTML, CSS, and JavaScript featuring smooth sc…"
type textarea "x"
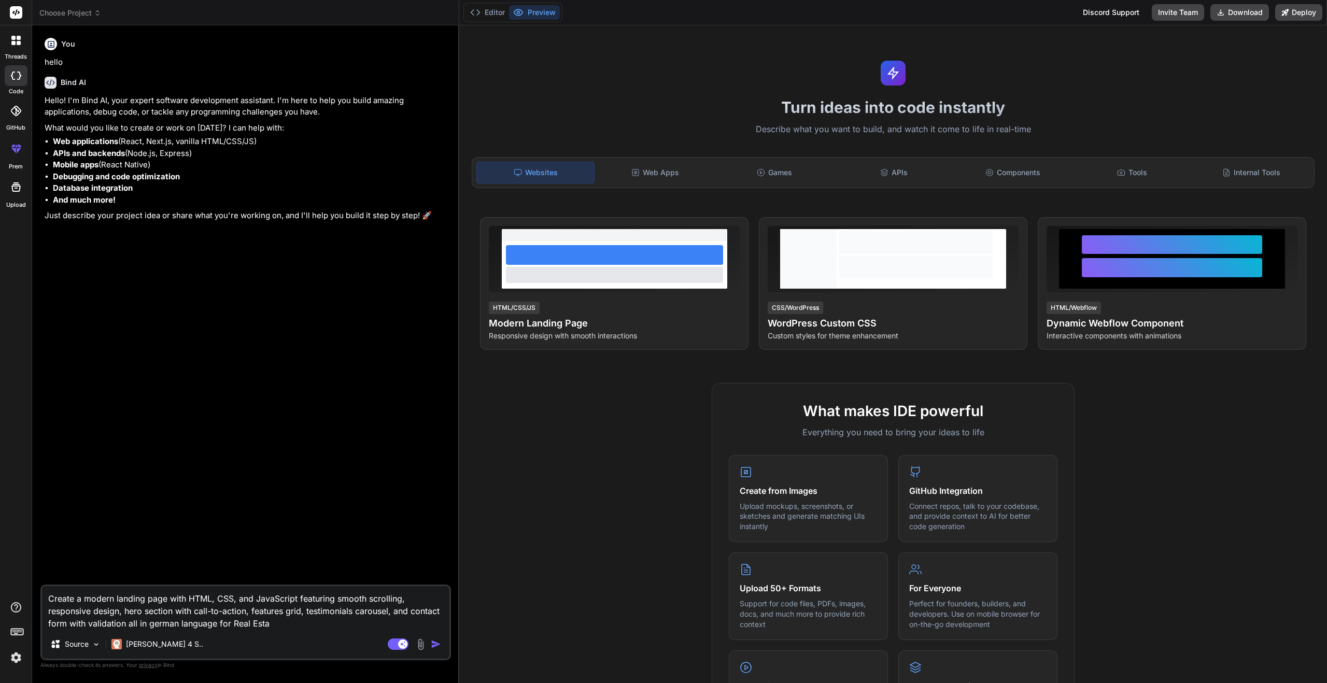
type textarea "Create a modern landing page with HTML, CSS, and JavaScript featuring smooth sc…"
type textarea "x"
type textarea "Create a modern landing page with HTML, CSS, and JavaScript featuring smooth sc…"
type textarea "x"
type textarea "Create a modern landing page with HTML, CSS, and JavaScript featuring smooth sc…"
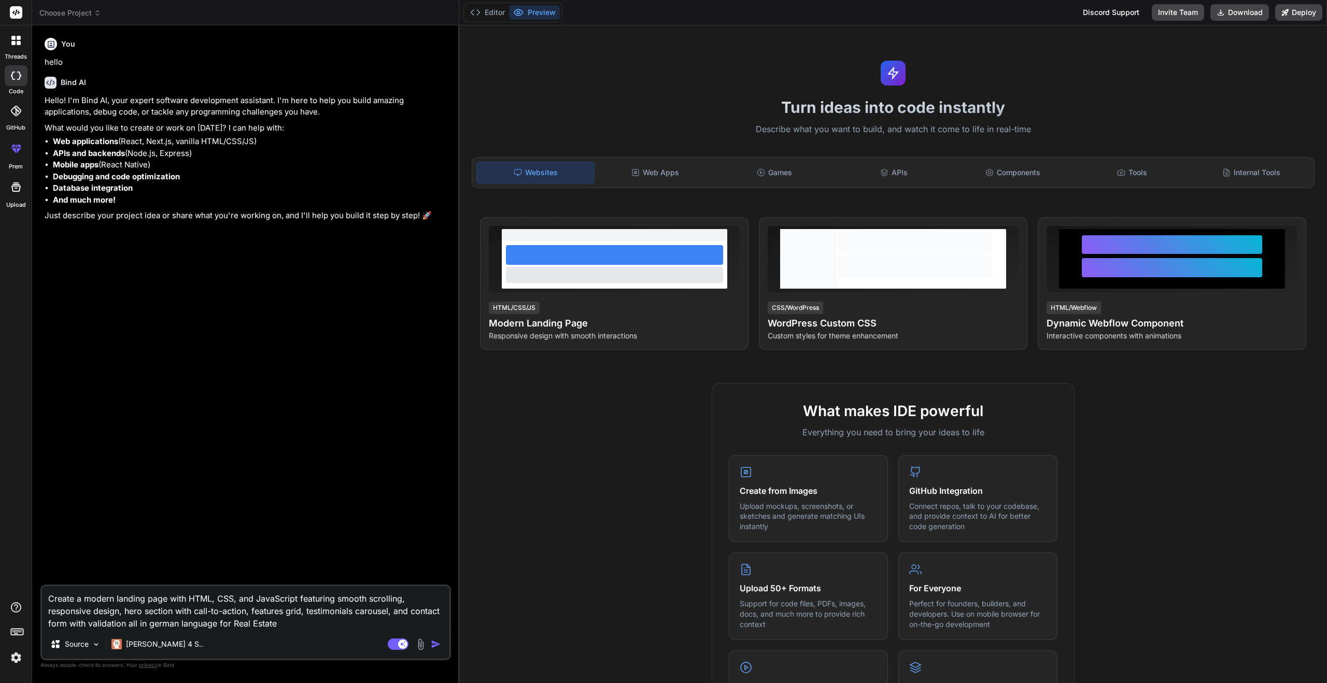
type textarea "x"
type textarea "Create a modern landing page with HTML, CSS, and JavaScript featuring smooth sc…"
type textarea "x"
type textarea "Create a modern landing page with HTML, CSS, and JavaScript featuring smooth sc…"
type textarea "x"
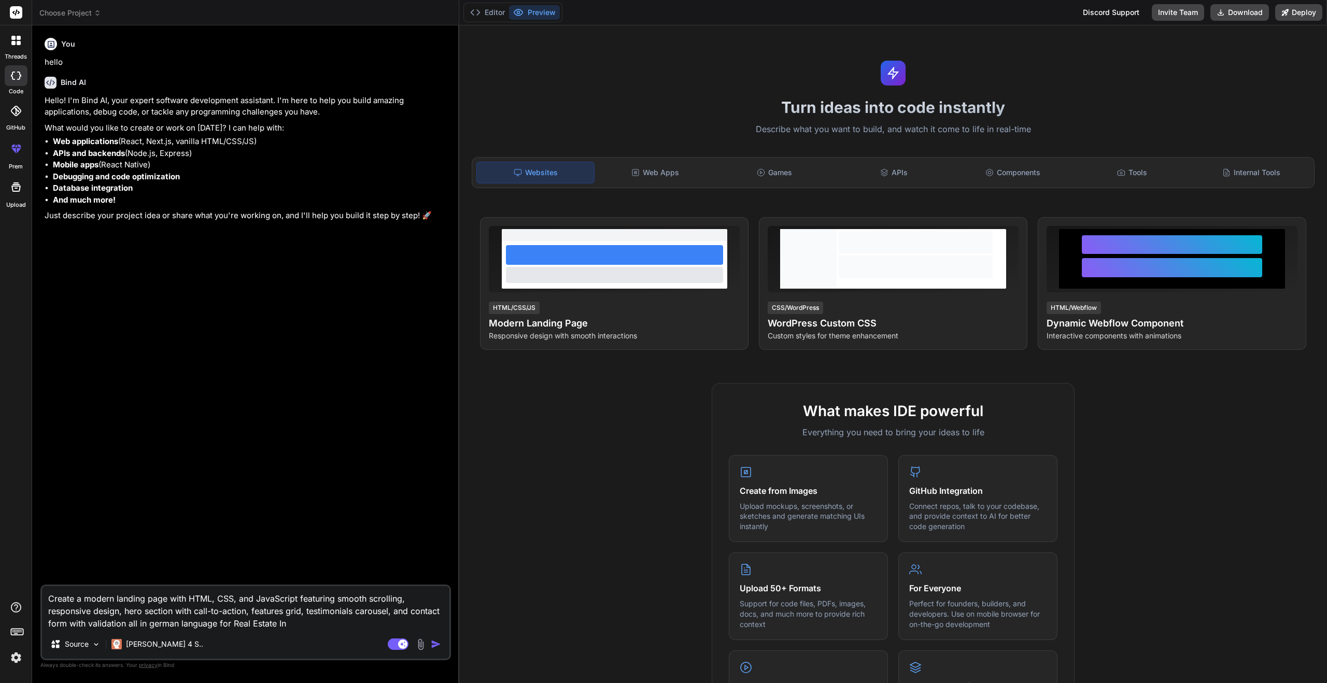
type textarea "Create a modern landing page with HTML, CSS, and JavaScript featuring smooth sc…"
type textarea "x"
type textarea "Create a modern landing page with HTML, CSS, and JavaScript featuring smooth sc…"
type textarea "x"
type textarea "Create a modern landing page with HTML, CSS, and JavaScript featuring smooth sc…"
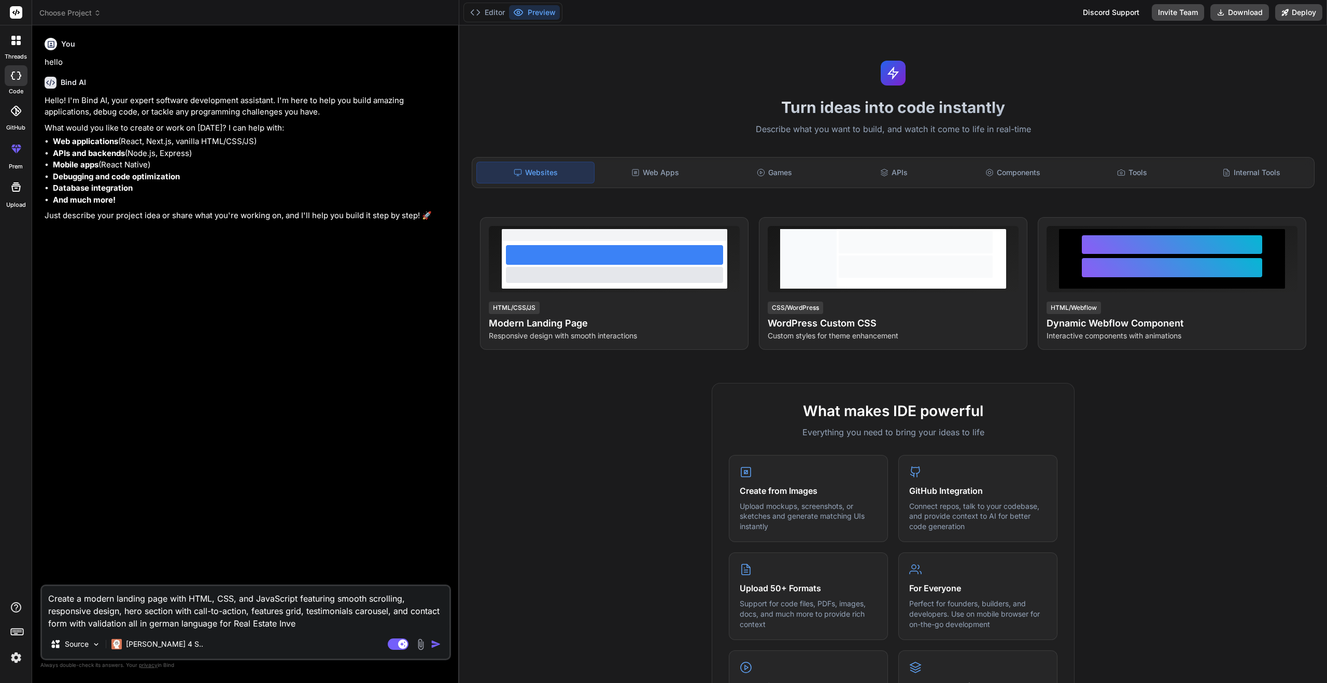
type textarea "x"
type textarea "Create a modern landing page with HTML, CSS, and JavaScript featuring smooth sc…"
type textarea "x"
type textarea "Create a modern landing page with HTML, CSS, and JavaScript featuring smooth sc…"
type textarea "x"
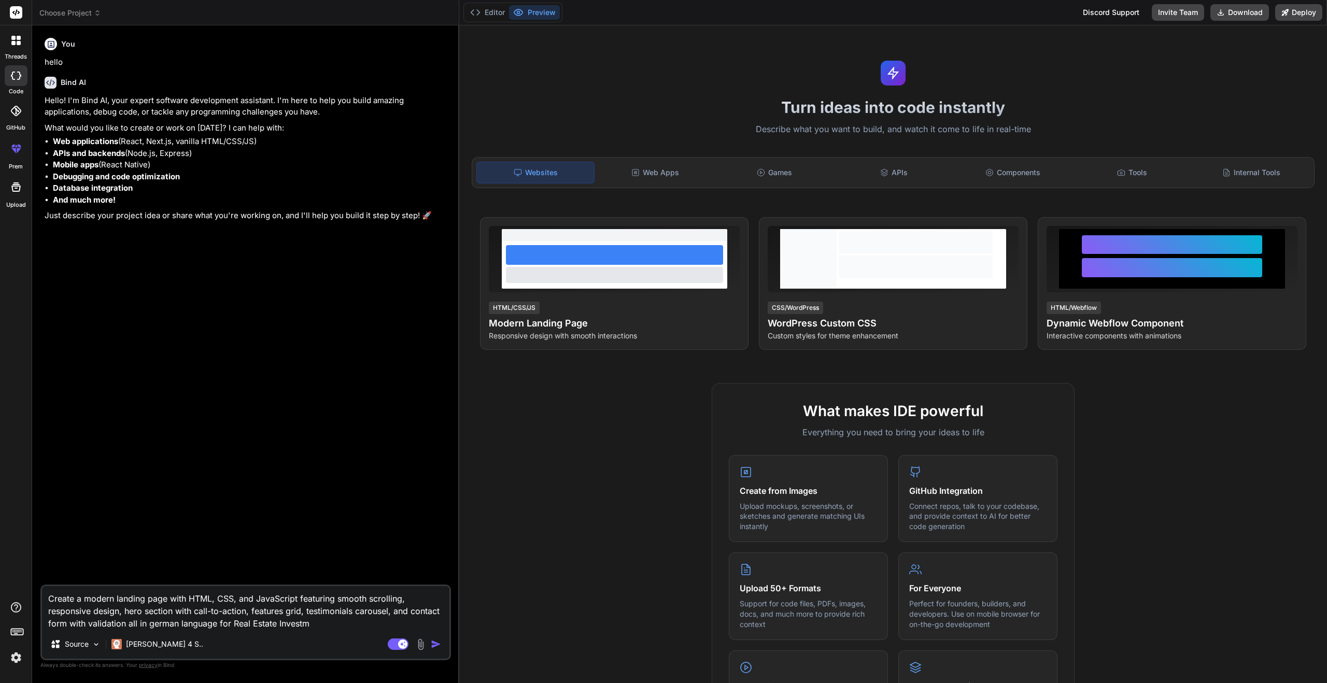
type textarea "Create a modern landing page with HTML, CSS, and JavaScript featuring smooth sc…"
type textarea "x"
type textarea "Create a modern landing page with HTML, CSS, and JavaScript featuring smooth sc…"
type textarea "x"
type textarea "Create a modern landing page with HTML, CSS, and JavaScript featuring smooth sc…"
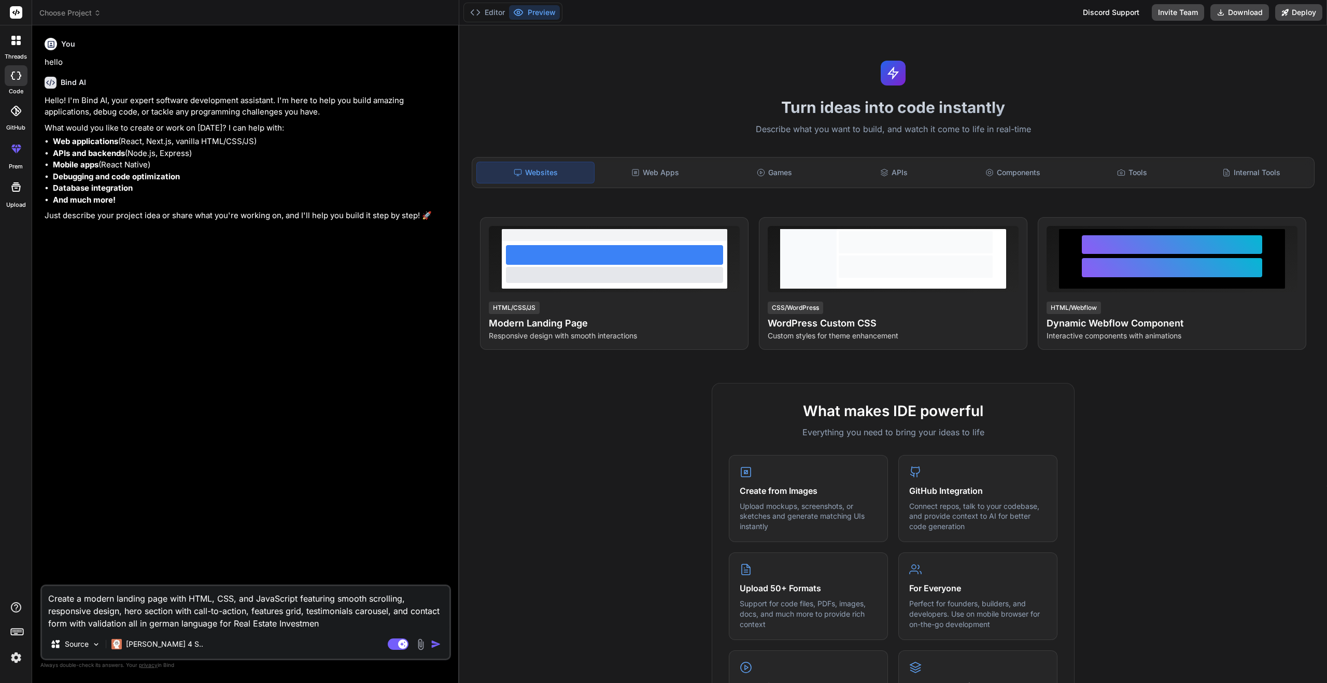
type textarea "x"
type textarea "Create a modern landing page with HTML, CSS, and JavaScript featuring smooth sc…"
type textarea "x"
type textarea "Create a modern landing page with HTML, CSS, and JavaScript featuring smooth sc…"
type textarea "x"
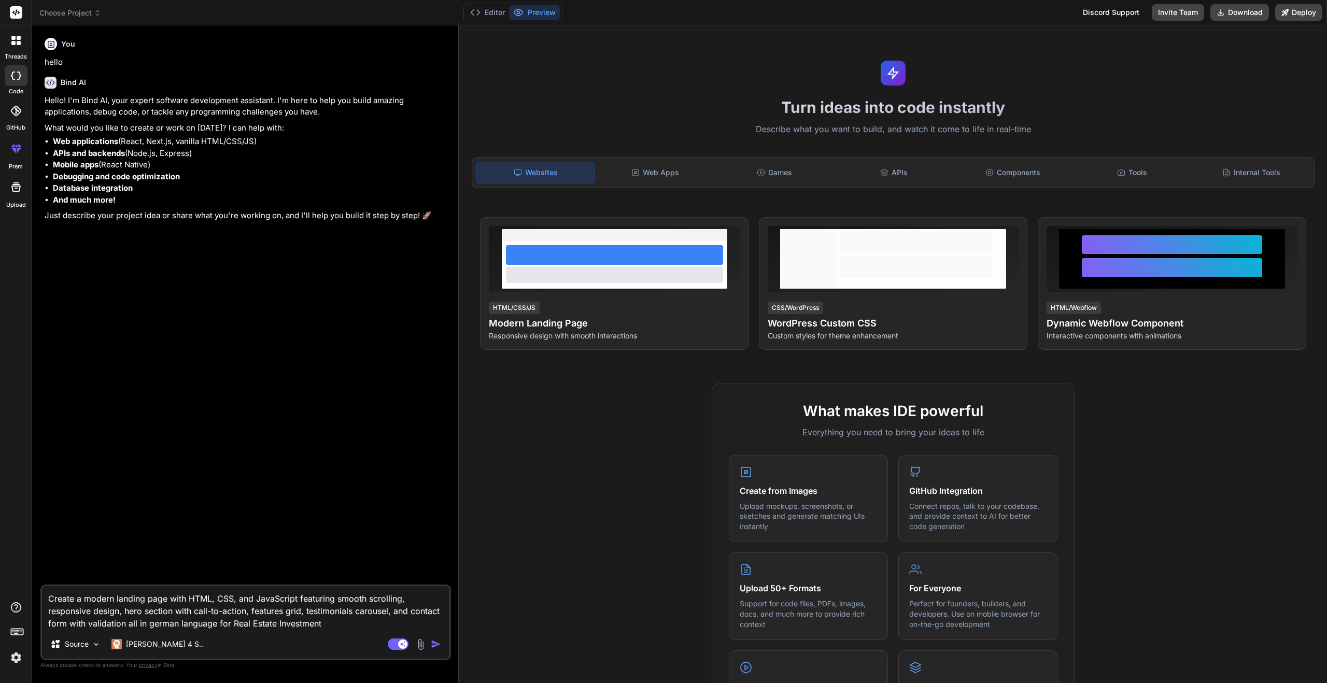
type textarea "Create a modern landing page with HTML, CSS, and JavaScript featuring smooth sc…"
type textarea "x"
type textarea "Create a modern landing page with HTML, CSS, and JavaScript featuring smooth sc…"
type textarea "x"
type textarea "Create a modern landing page with HTML, CSS, and JavaScript featuring smooth sc…"
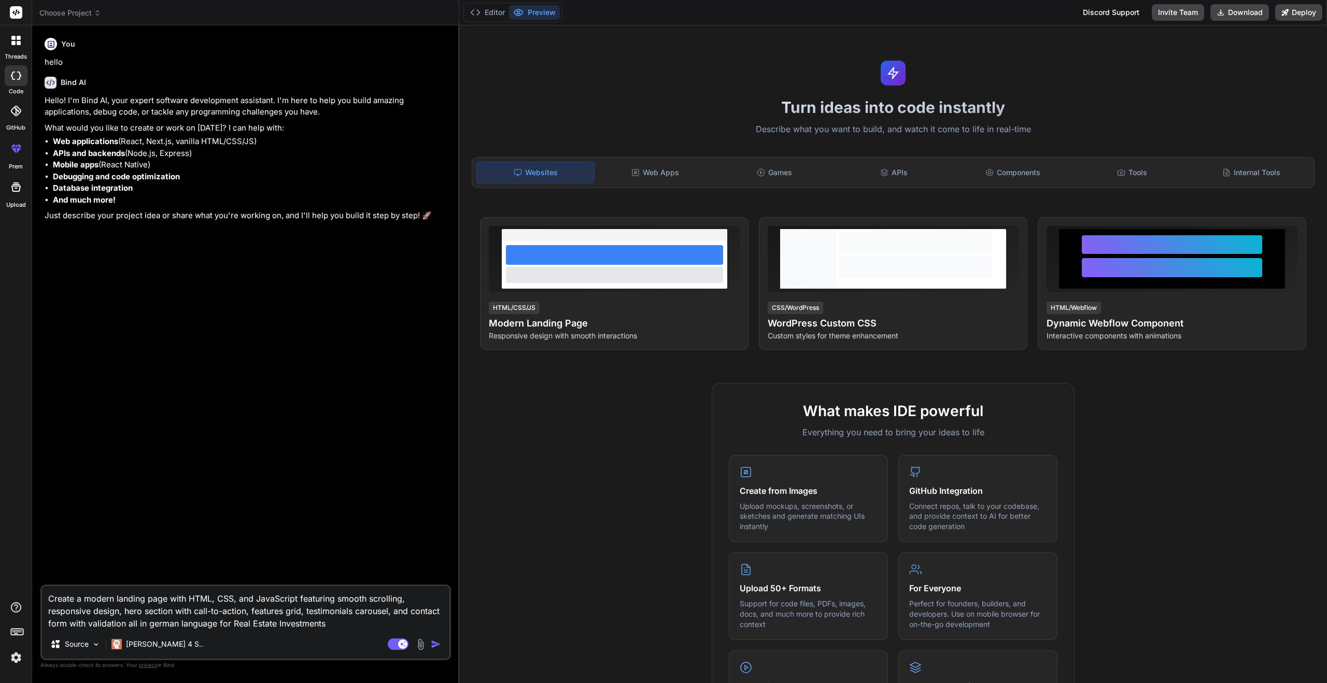
type textarea "x"
type textarea "Create a modern landing page with HTML, CSS, and JavaScript featuring smooth sc…"
type textarea "x"
type textarea "Create a modern landing page with HTML, CSS, and JavaScript featuring smooth sc…"
type textarea "x"
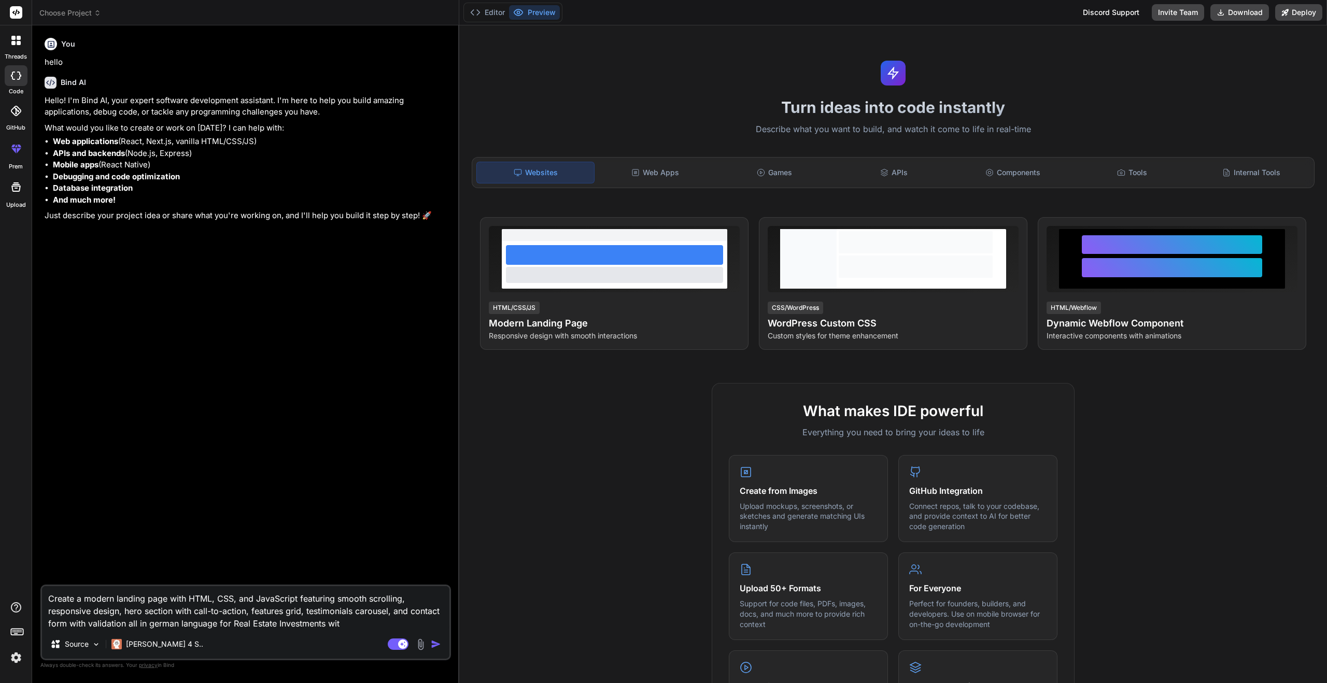
type textarea "Create a modern landing page with HTML, CSS, and JavaScript featuring smooth sc…"
type textarea "x"
type textarea "Create a modern landing page with HTML, CSS, and JavaScript featuring smooth sc…"
type textarea "x"
type textarea "Create a modern landing page with HTML, CSS, and JavaScript featuring smooth sc…"
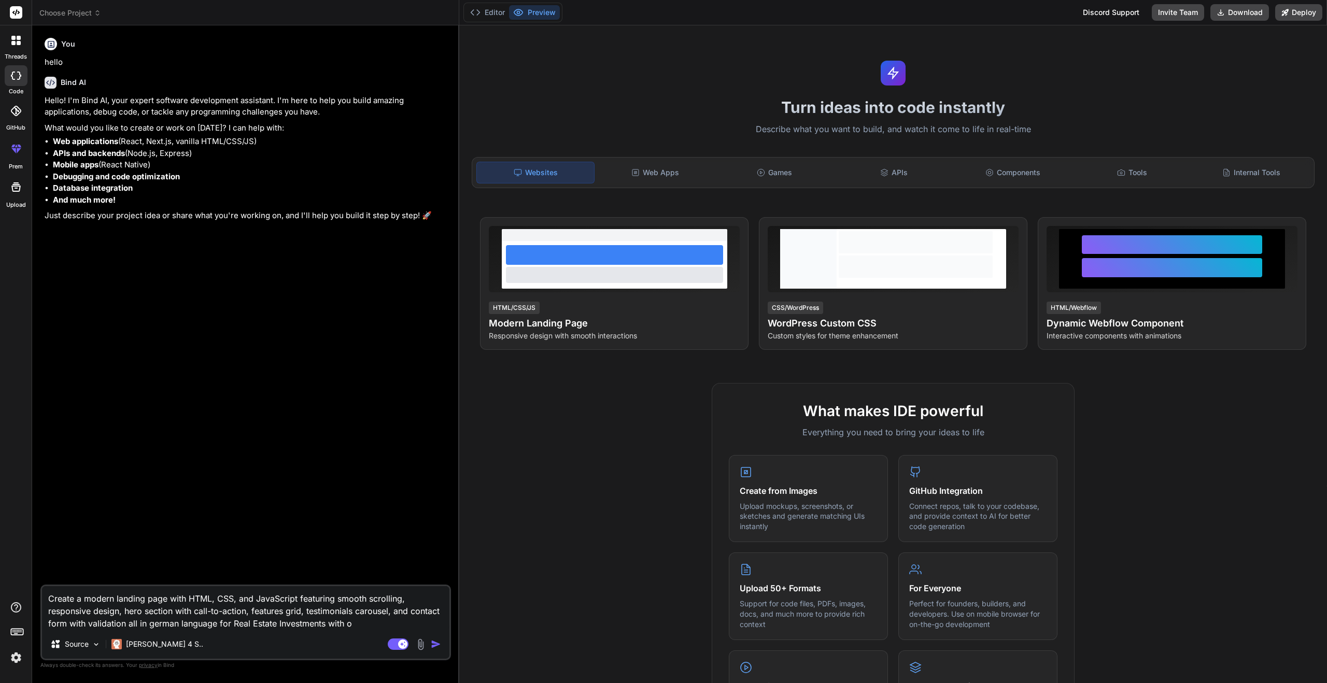
type textarea "x"
type textarea "Create a modern landing page with HTML, CSS, and JavaScript featuring smooth sc…"
type textarea "x"
type textarea "Create a modern landing page with HTML, CSS, and JavaScript featuring smooth sc…"
type textarea "x"
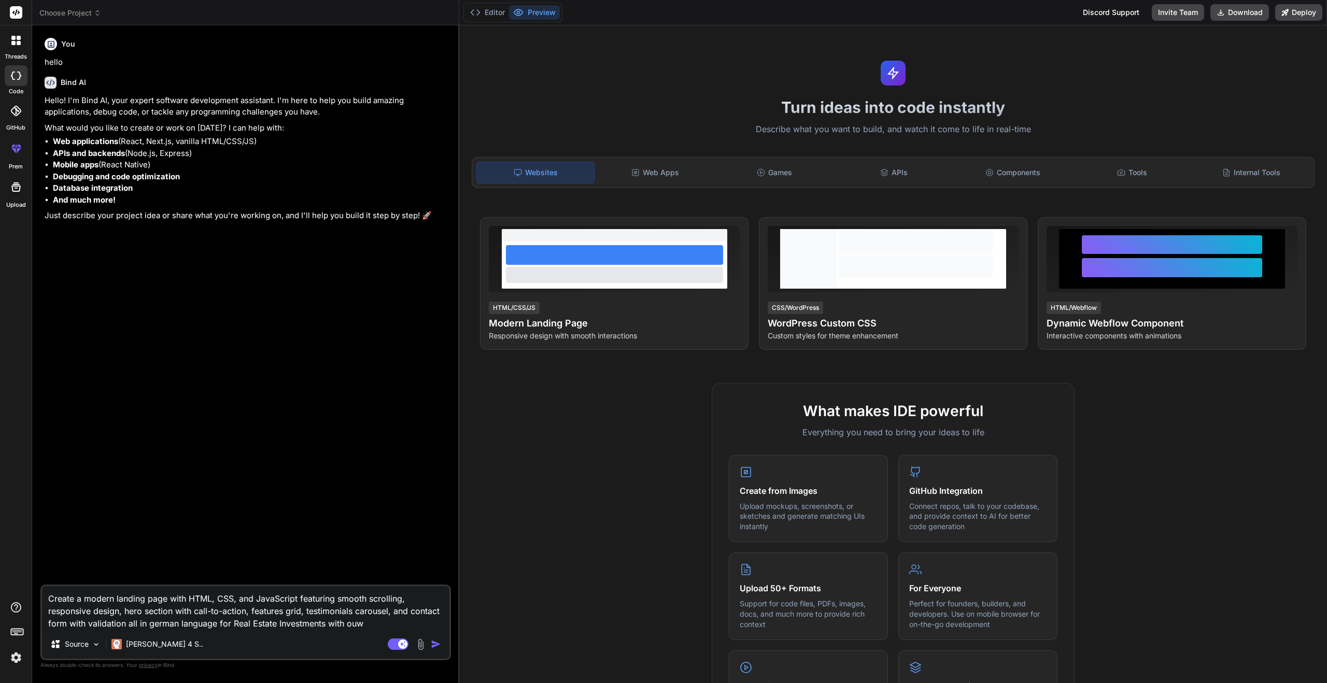
type textarea "Create a modern landing page with HTML, CSS, and JavaScript featuring smooth sc…"
type textarea "x"
type textarea "Create a modern landing page with HTML, CSS, and JavaScript featuring smooth sc…"
type textarea "x"
type textarea "Create a modern landing page with HTML, CSS, and JavaScript featuring smooth sc…"
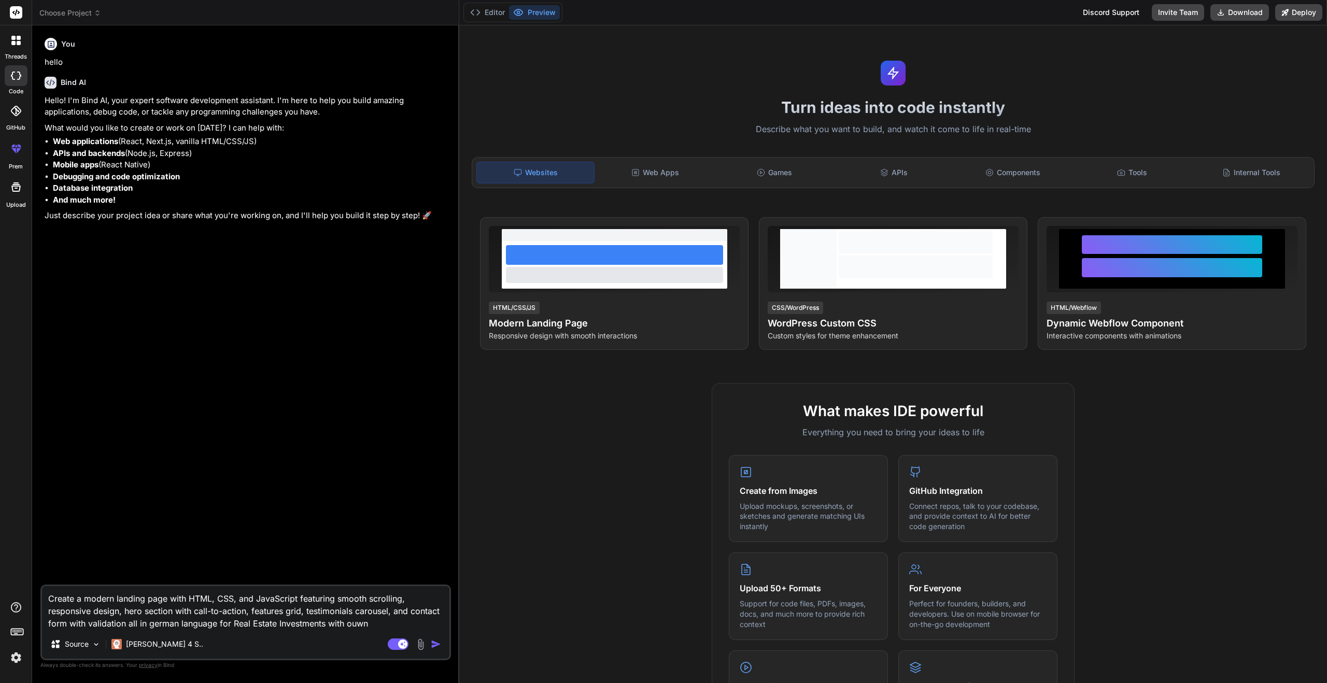
type textarea "x"
type textarea "Create a modern landing page with HTML, CSS, and JavaScript featuring smooth sc…"
type textarea "x"
type textarea "Create a modern landing page with HTML, CSS, and JavaScript featuring smooth sc…"
type textarea "x"
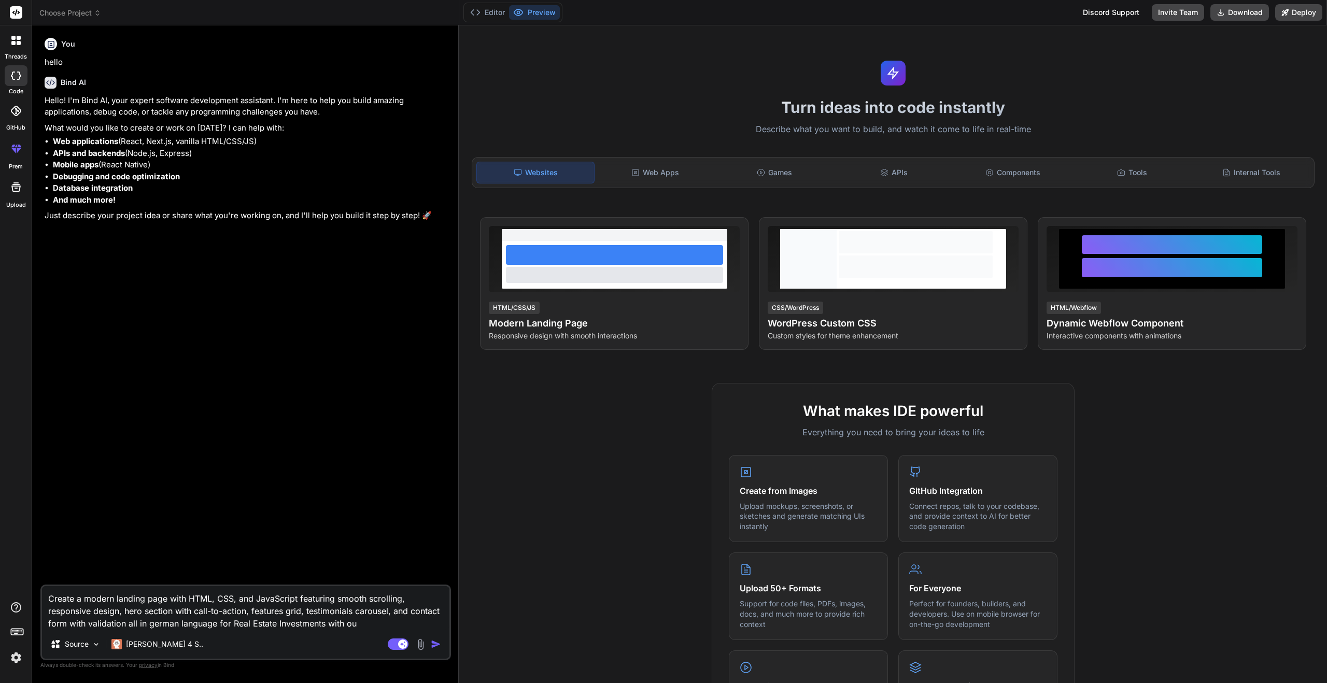
type textarea "Create a modern landing page with HTML, CSS, and JavaScript featuring smooth sc…"
type textarea "x"
type textarea "Create a modern landing page with HTML, CSS, and JavaScript featuring smooth sc…"
type textarea "x"
type textarea "Create a modern landing page with HTML, CSS, and JavaScript featuring smooth sc…"
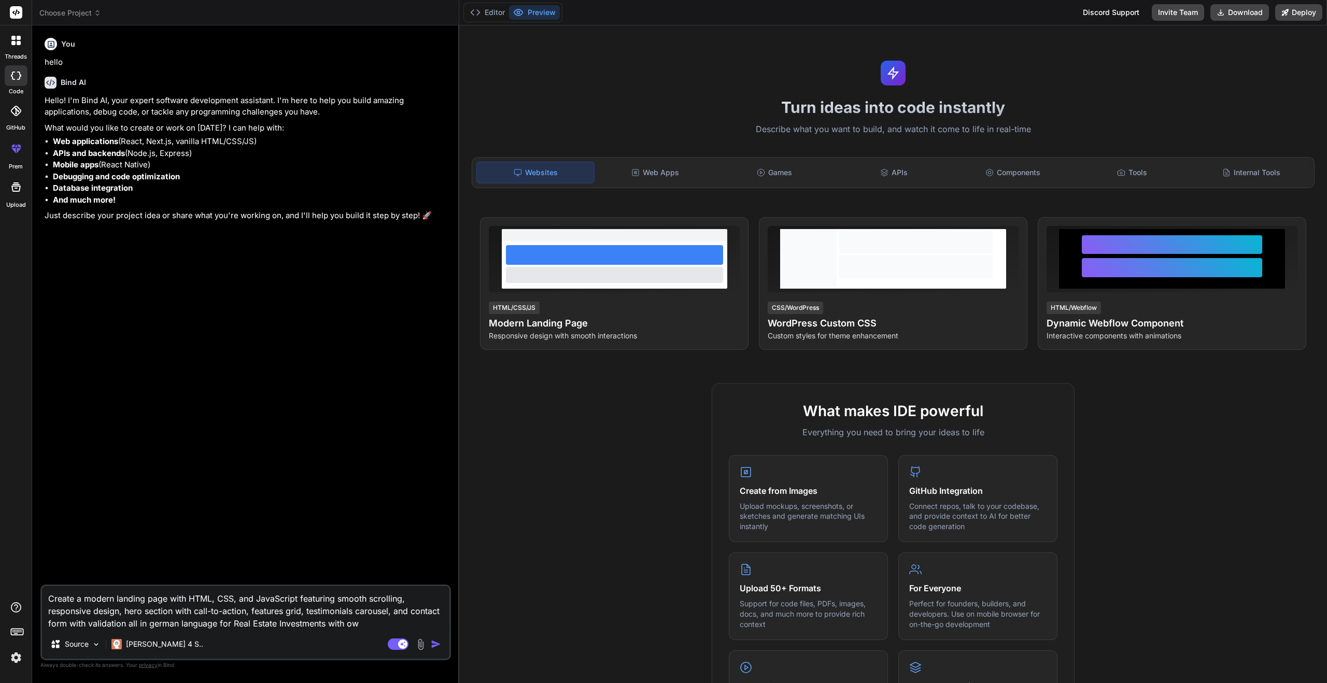
type textarea "x"
type textarea "Create a modern landing page with HTML, CSS, and JavaScript featuring smooth sc…"
type textarea "x"
type textarea "Create a modern landing page with HTML, CSS, and JavaScript featuring smooth sc…"
type textarea "x"
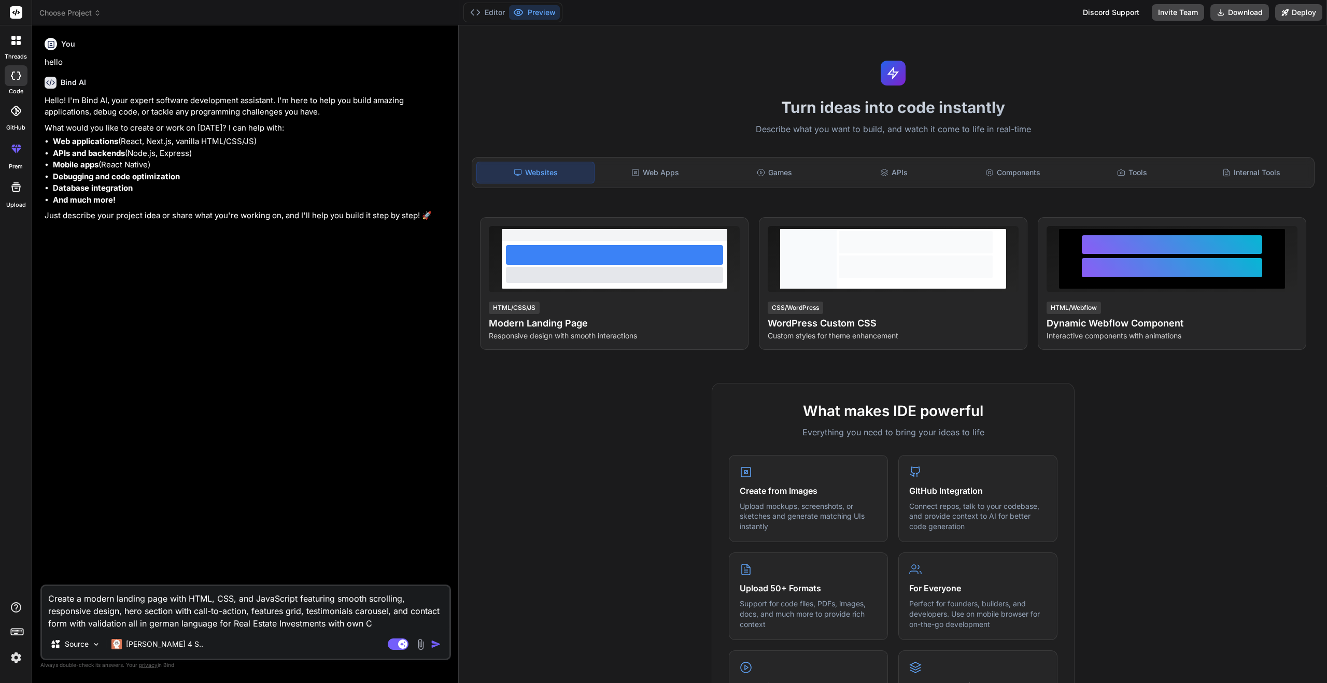
type textarea "Create a modern landing page with HTML, CSS, and JavaScript featuring smooth sc…"
type textarea "x"
type textarea "Create a modern landing page with HTML, CSS, and JavaScript featuring smooth sc…"
type textarea "x"
type textarea "Create a modern landing page with HTML, CSS, and JavaScript featuring smooth sc…"
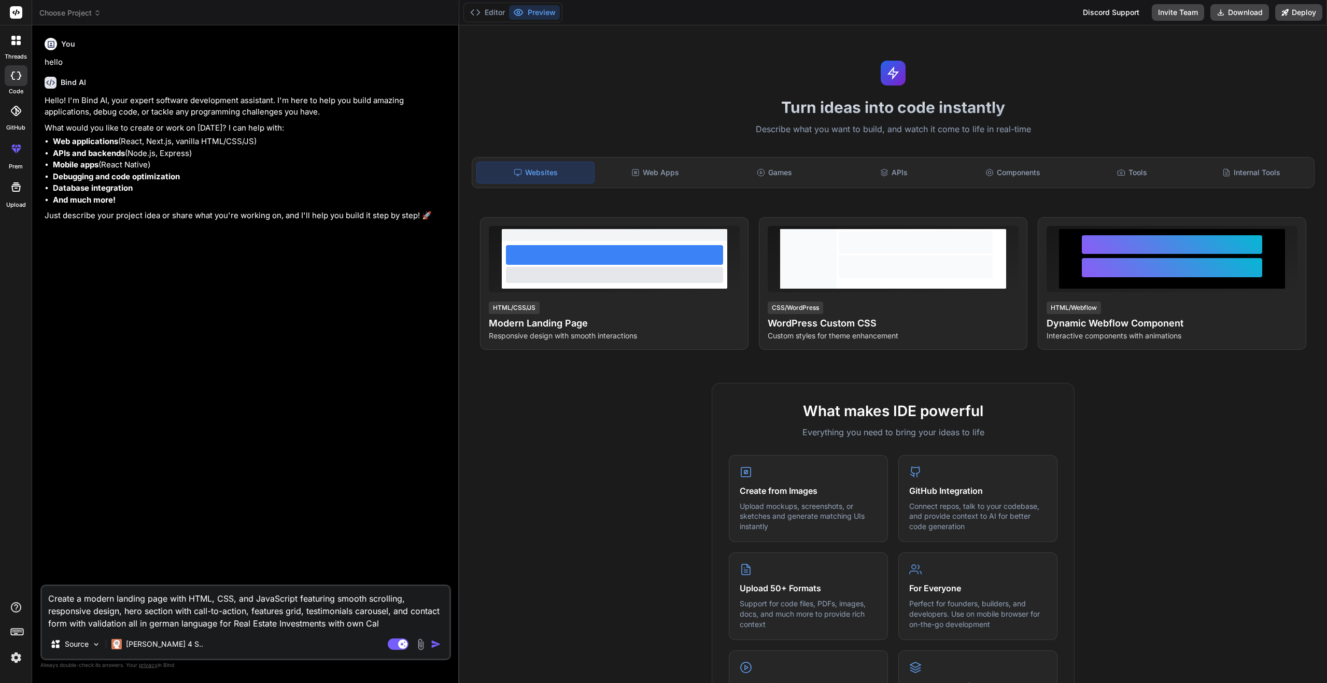
type textarea "x"
type textarea "Create a modern landing page with HTML, CSS, and JavaScript featuring smooth sc…"
type textarea "x"
type textarea "Create a modern landing page with HTML, CSS, and JavaScript featuring smooth sc…"
type textarea "x"
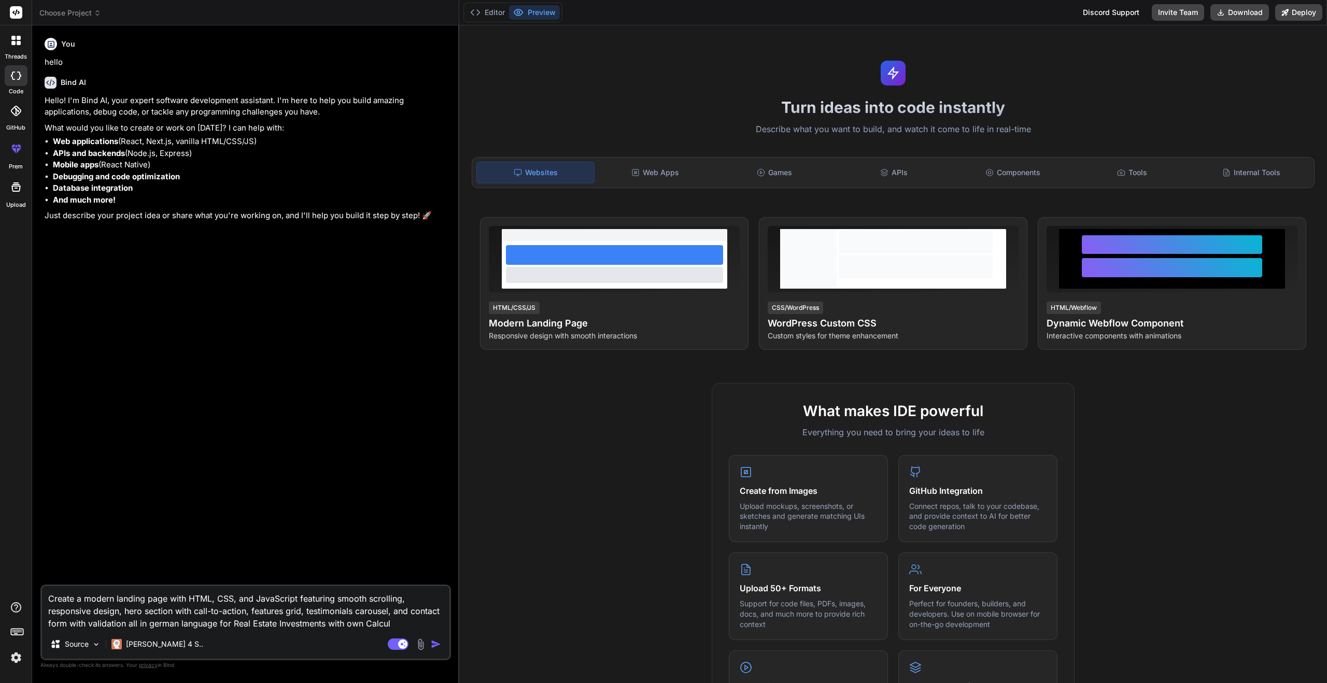
type textarea "Create a modern landing page with HTML, CSS, and JavaScript featuring smooth sc…"
type textarea "x"
type textarea "Create a modern landing page with HTML, CSS, and JavaScript featuring smooth sc…"
type textarea "x"
type textarea "Create a modern landing page with HTML, CSS, and JavaScript featuring smooth sc…"
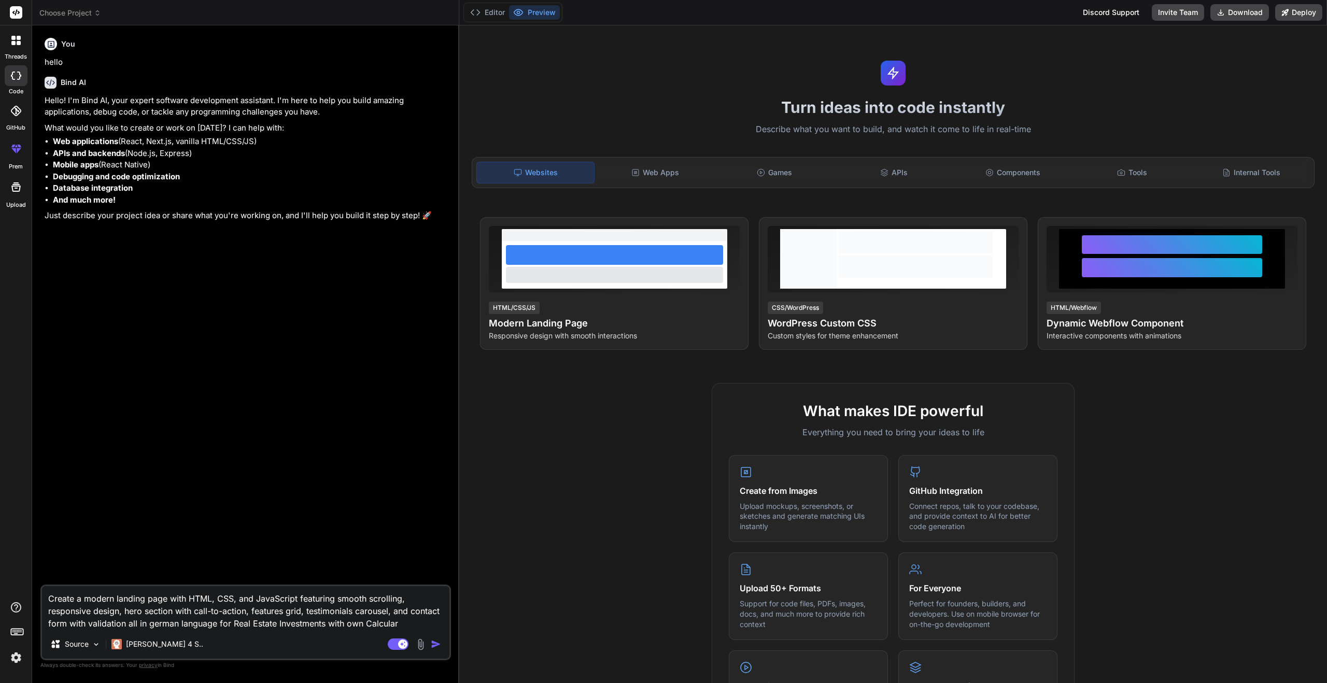
type textarea "x"
type textarea "Create a modern landing page with HTML, CSS, and JavaScript featuring smooth sc…"
type textarea "x"
type textarea "Create a modern landing page with HTML, CSS, and JavaScript featuring smooth sc…"
type textarea "x"
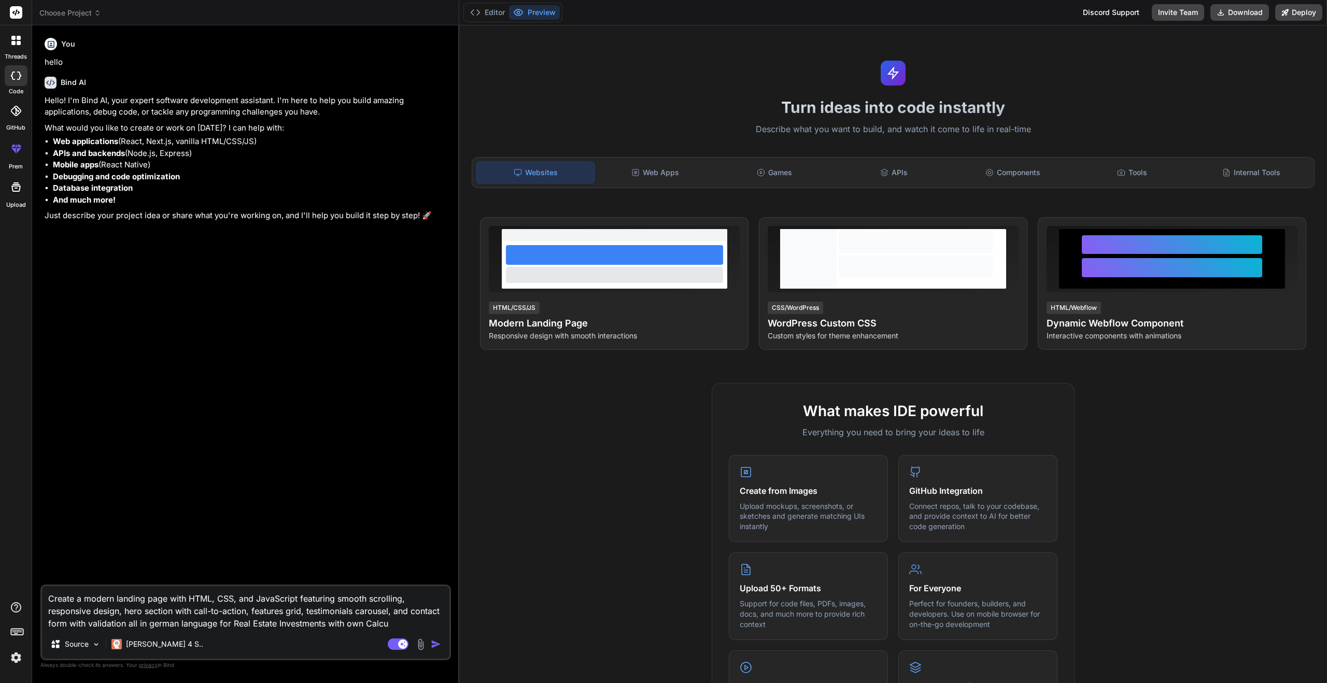
type textarea "Create a modern landing page with HTML, CSS, and JavaScript featuring smooth sc…"
type textarea "x"
type textarea "Create a modern landing page with HTML, CSS, and JavaScript featuring smooth sc…"
type textarea "x"
type textarea "Create a modern landing page with HTML, CSS, and JavaScript featuring smooth sc…"
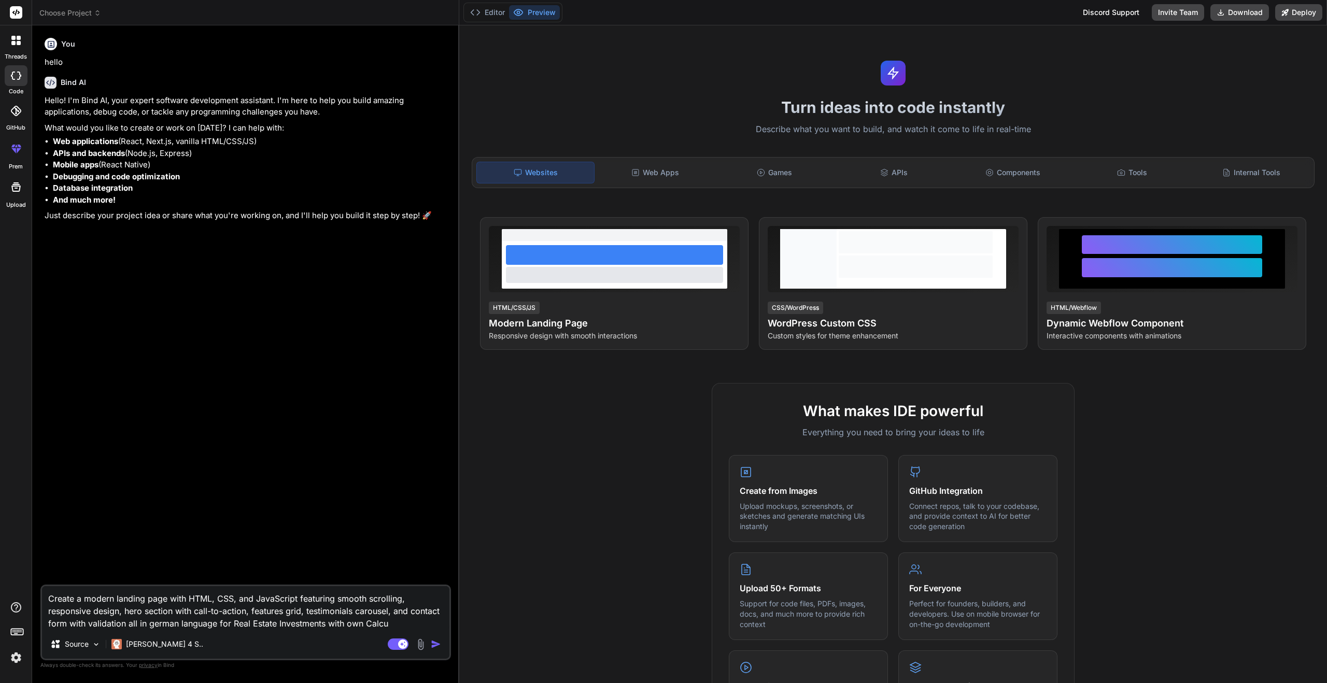
type textarea "x"
type textarea "Create a modern landing page with HTML, CSS, and JavaScript featuring smooth sc…"
type textarea "x"
type textarea "Create a modern landing page with HTML, CSS, and JavaScript featuring smooth sc…"
type textarea "x"
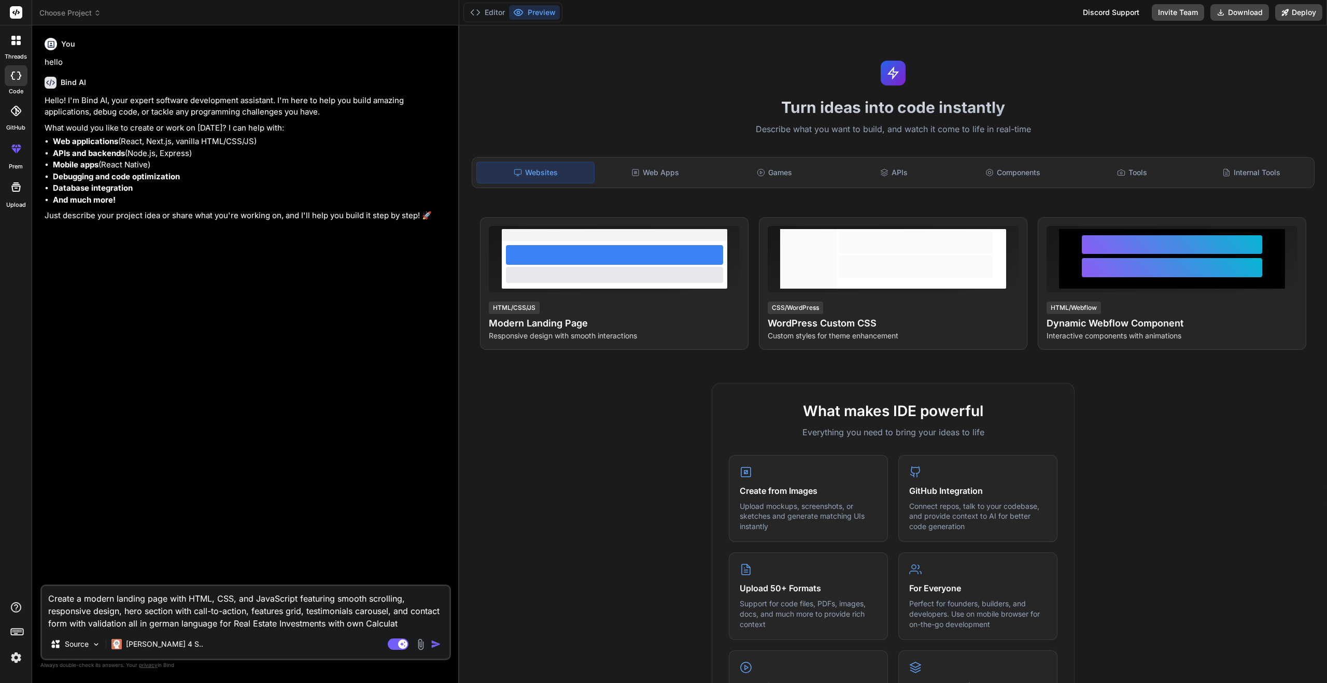
type textarea "Create a modern landing page with HTML, CSS, and JavaScript featuring smooth sc…"
type textarea "x"
type textarea "Create a modern landing page with HTML, CSS, and JavaScript featuring smooth sc…"
type textarea "x"
type textarea "Create a modern landing page with HTML, CSS, and JavaScript featuring smooth sc…"
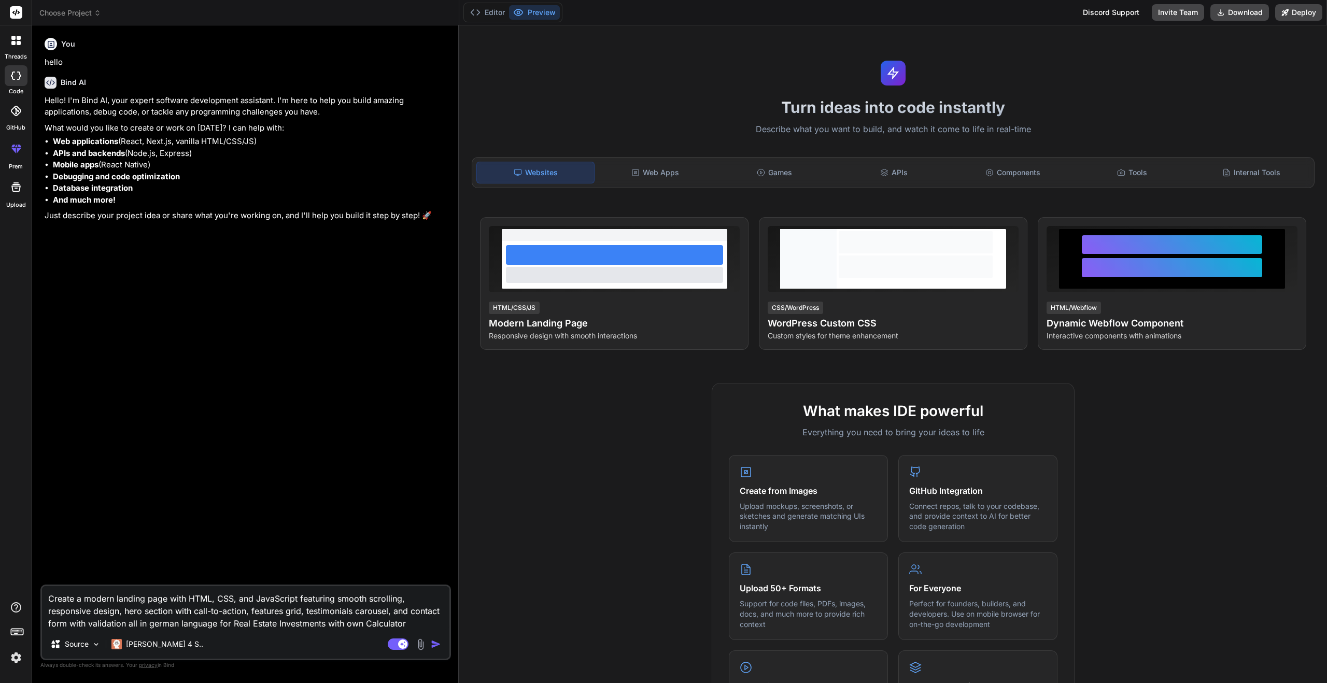
type textarea "x"
type textarea "Create a modern landing page with HTML, CSS, and JavaScript featuring smooth sc…"
type textarea "x"
type textarea "Create a modern landing page with HTML, CSS, and JavaScript featuring smooth sc…"
type textarea "x"
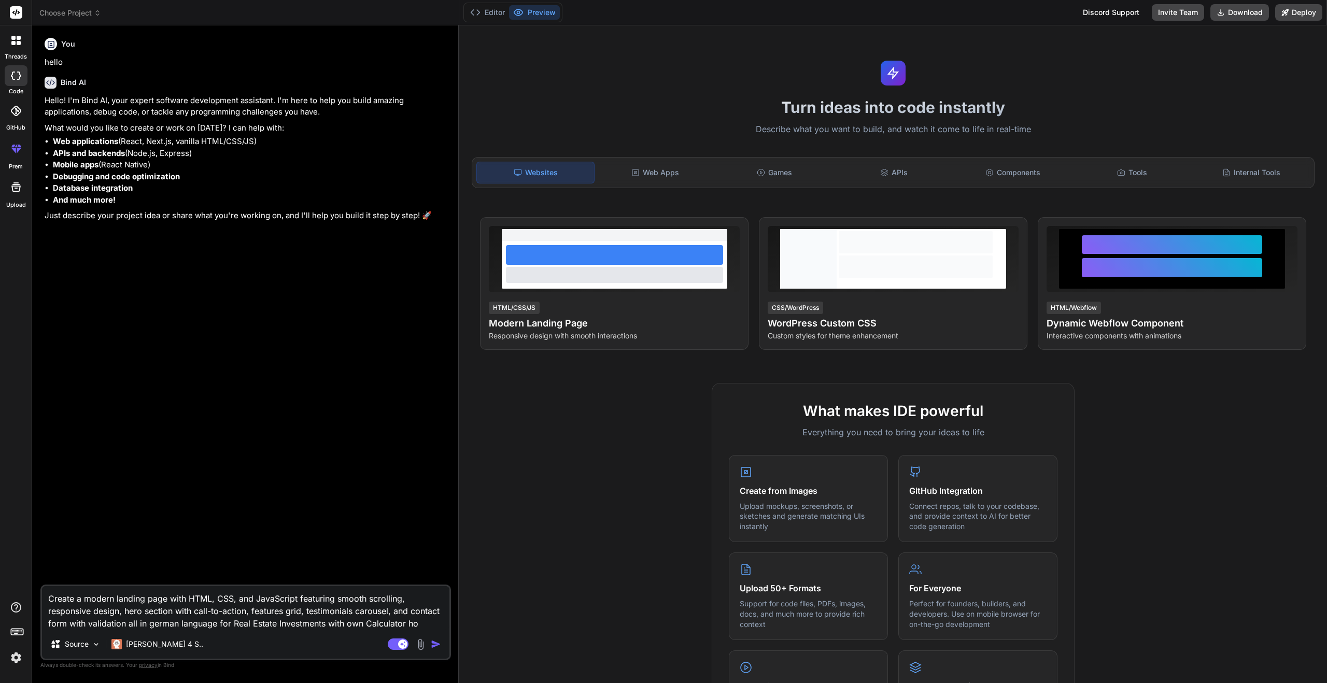
type textarea "Create a modern landing page with HTML, CSS, and JavaScript featuring smooth sc…"
type textarea "x"
type textarea "Create a modern landing page with HTML, CSS, and JavaScript featuring smooth sc…"
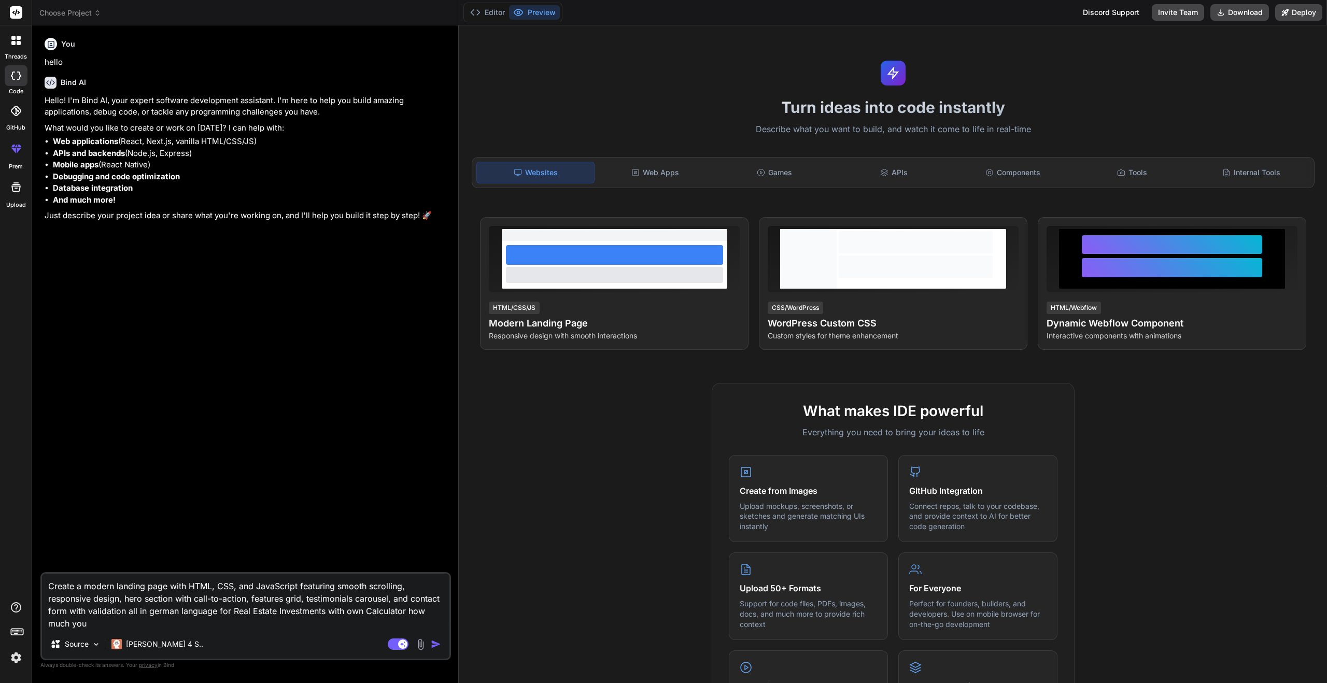
click at [335, 626] on textarea "Create a modern landing page with HTML, CSS, and JavaScript featuring smooth sc…" at bounding box center [246, 602] width 408 height 56
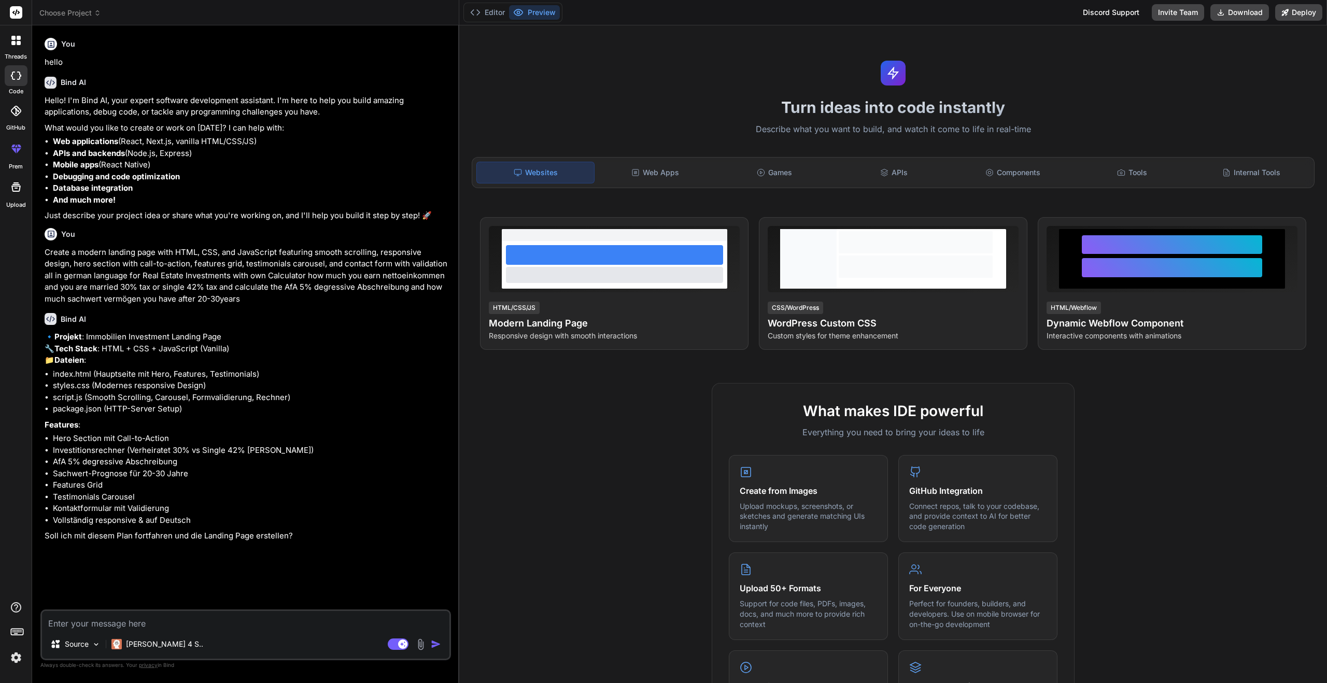
click at [296, 615] on textarea at bounding box center [246, 620] width 408 height 19
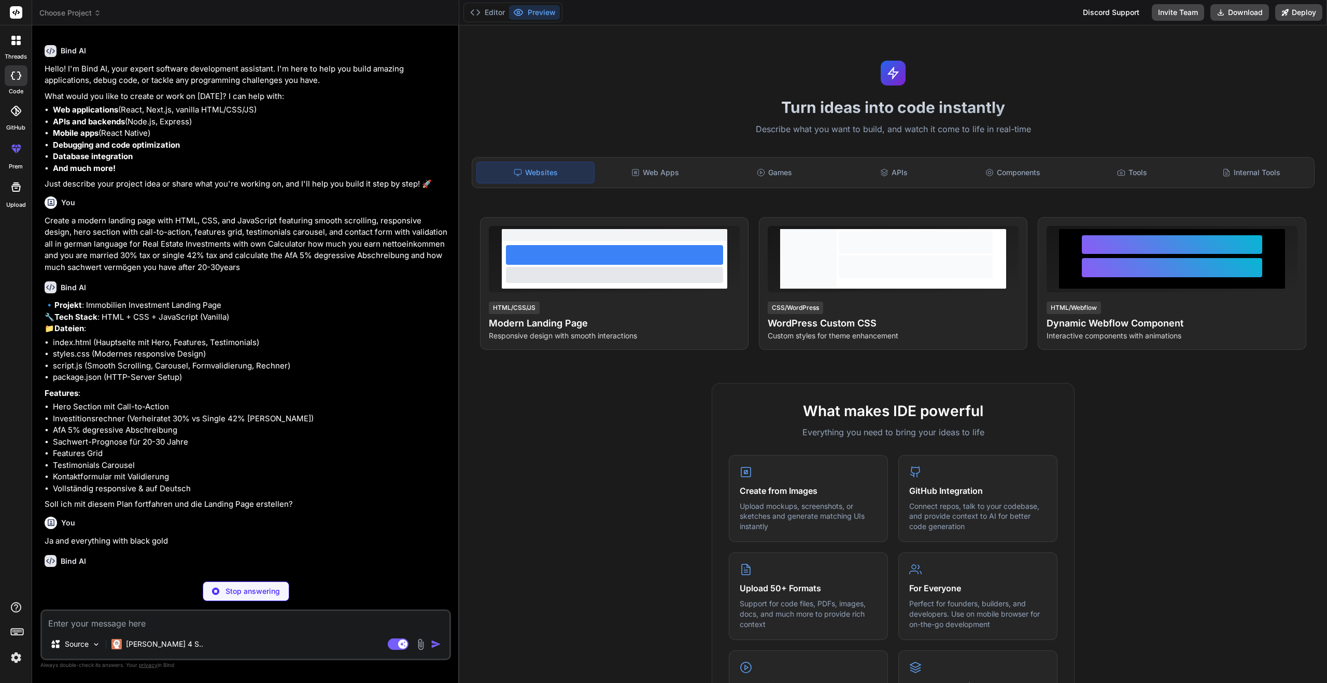
scroll to position [65, 0]
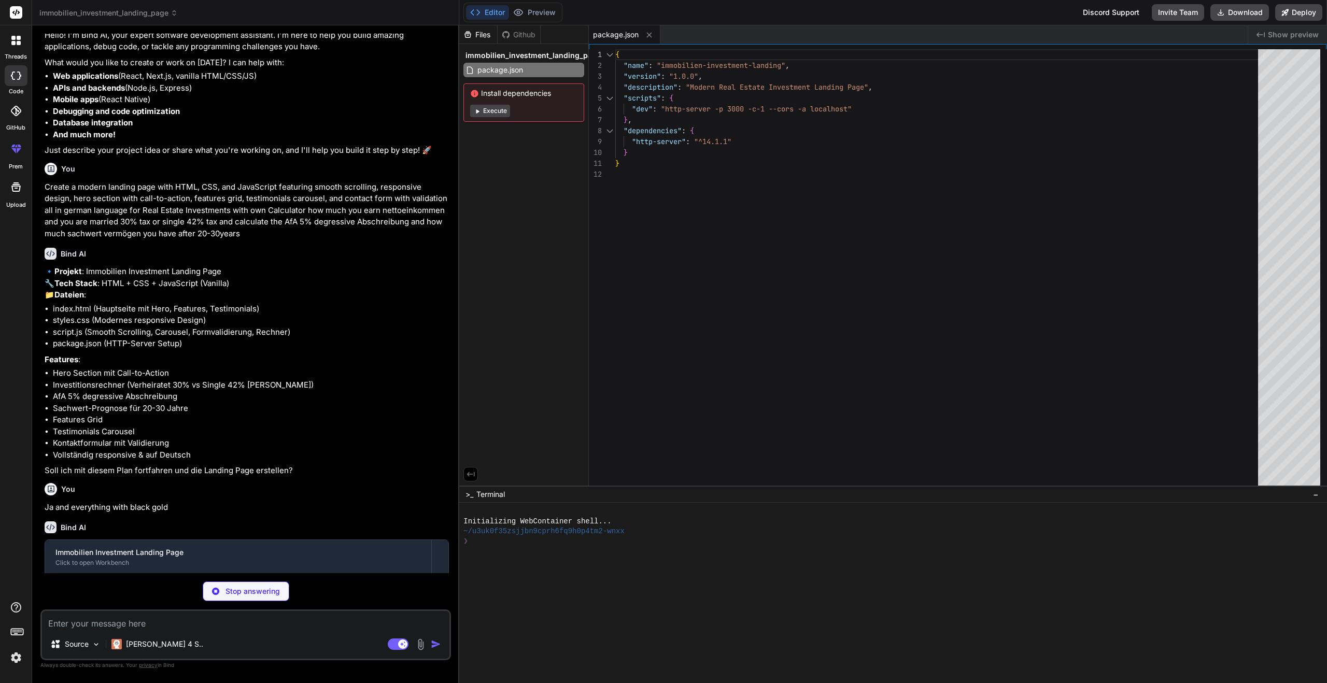
click at [503, 110] on button "Execute" at bounding box center [490, 111] width 40 height 12
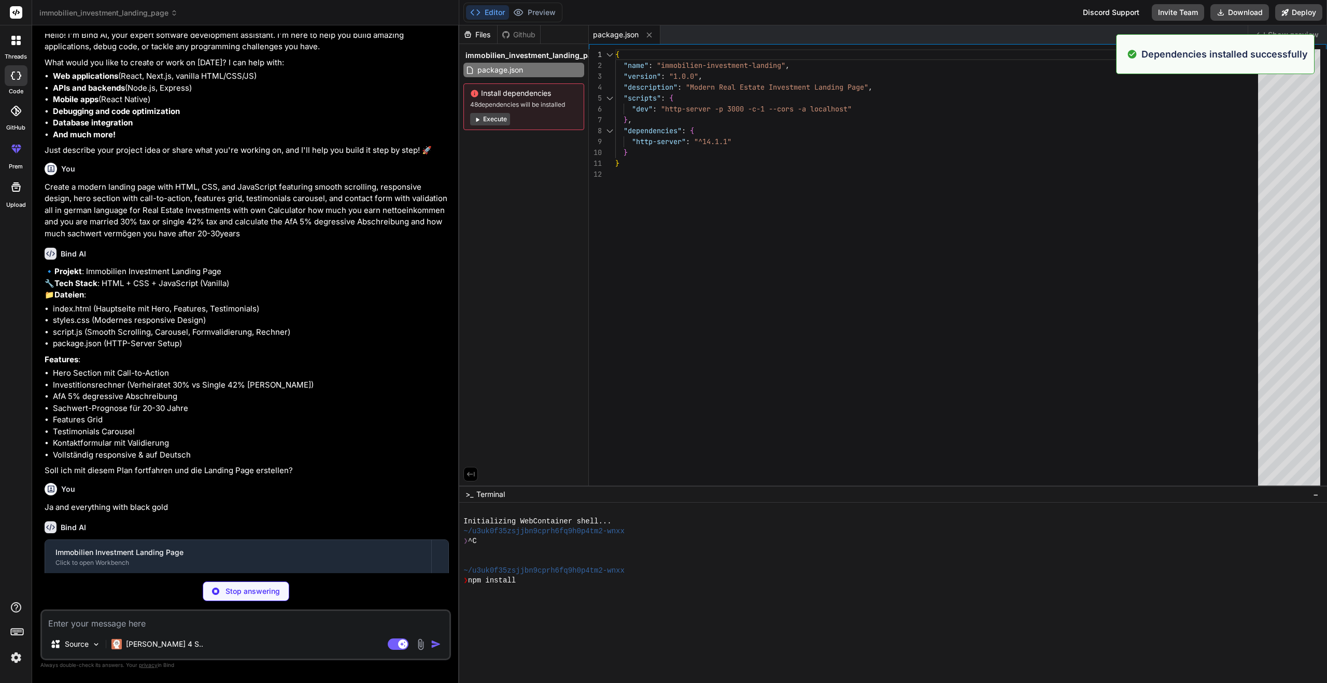
scroll to position [20, 0]
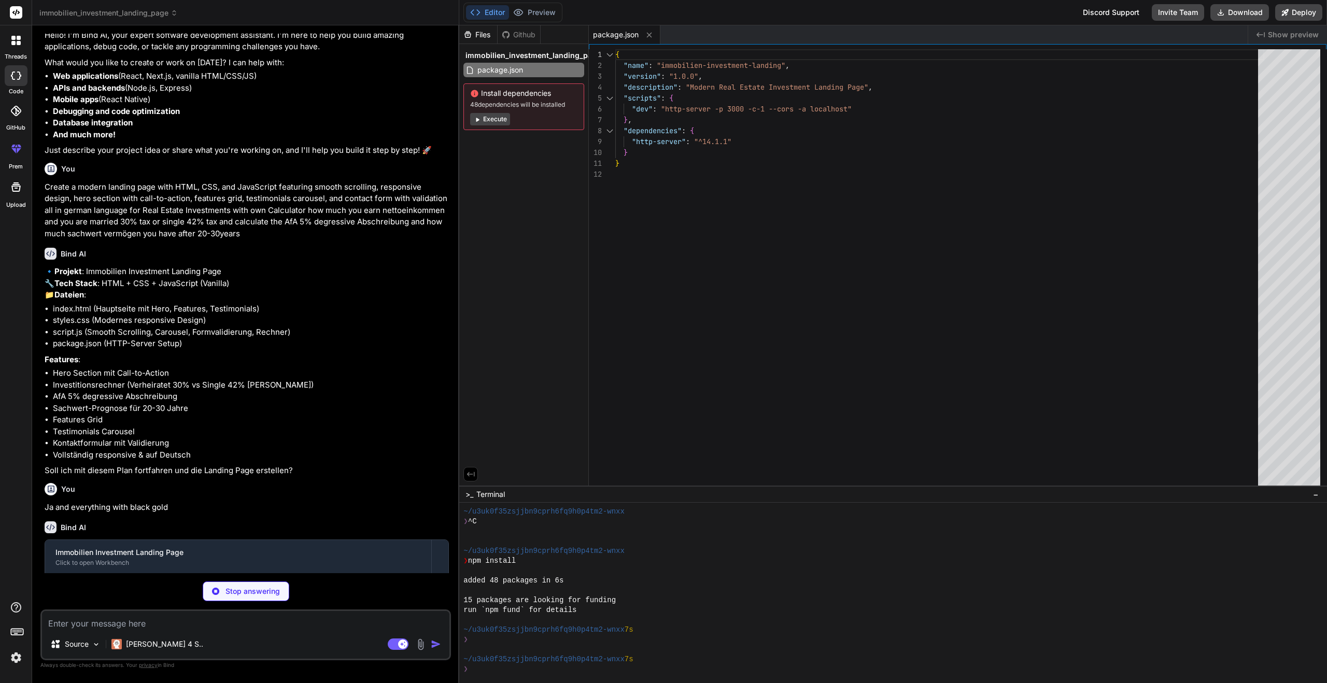
click at [500, 120] on button "Execute" at bounding box center [490, 119] width 40 height 12
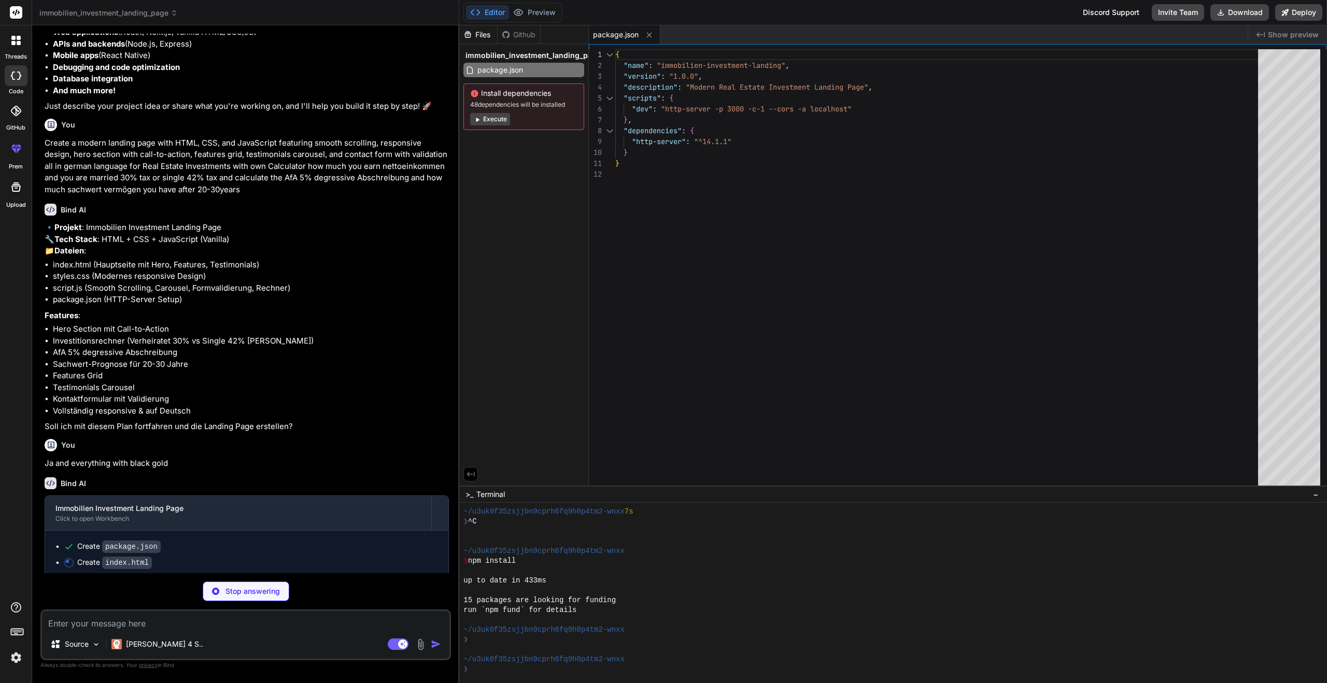
scroll to position [137, 0]
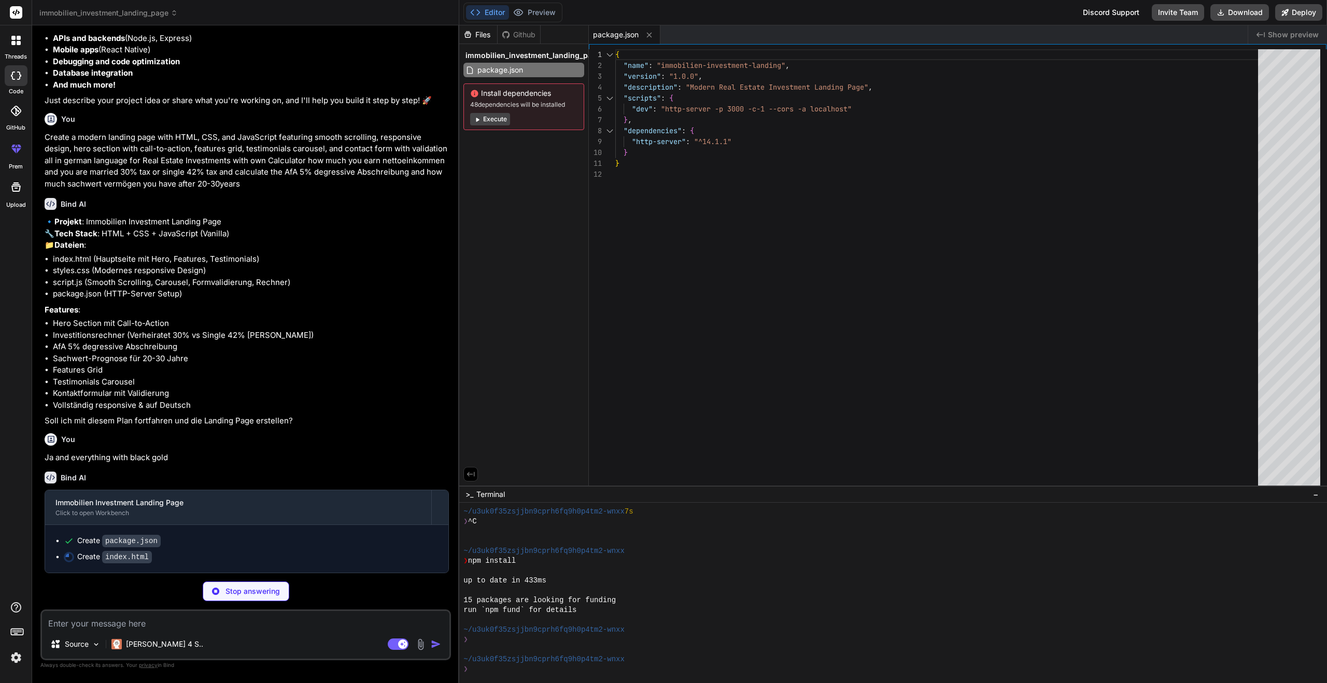
click at [498, 119] on button "Execute" at bounding box center [490, 119] width 40 height 12
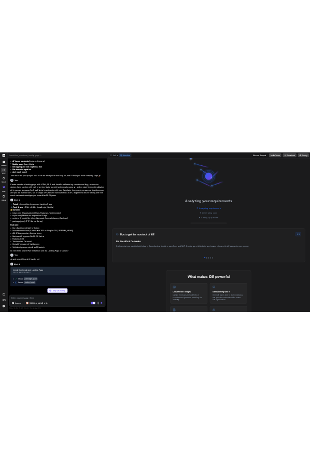
scroll to position [315, 0]
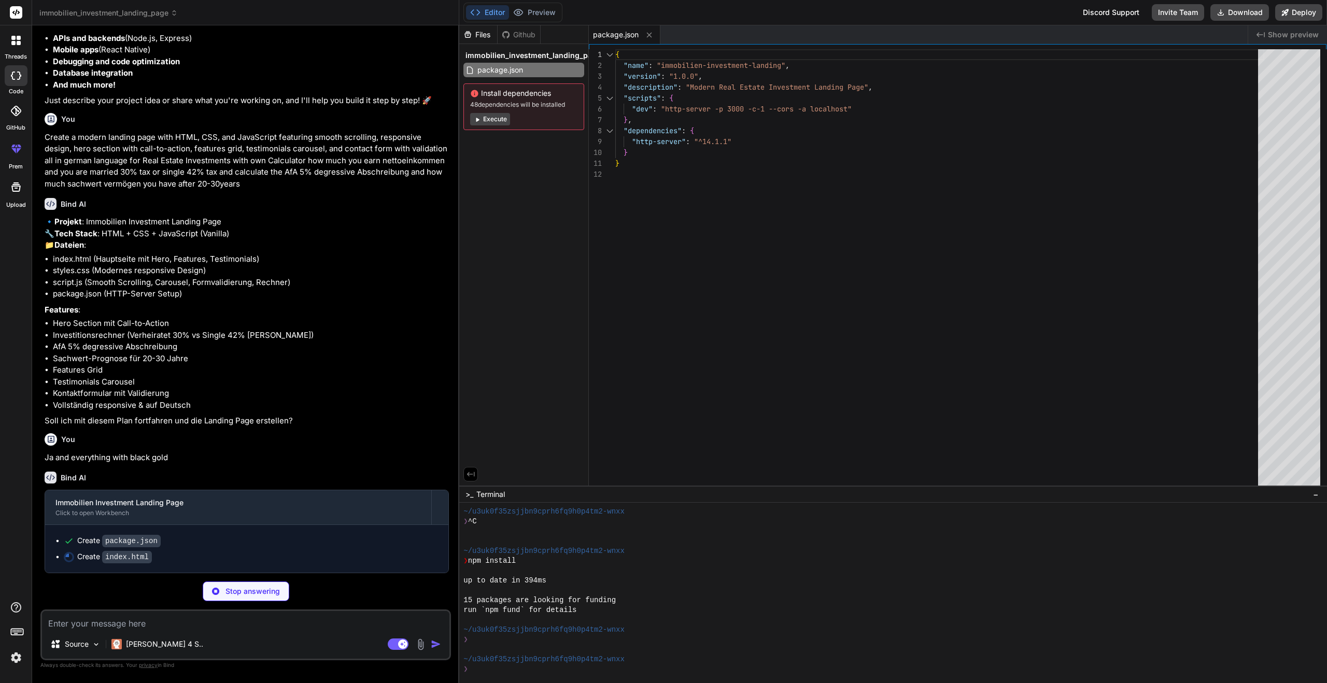
click at [531, 3] on div "Editor Preview Disabled until preview for your project is generated" at bounding box center [513, 13] width 99 height 20
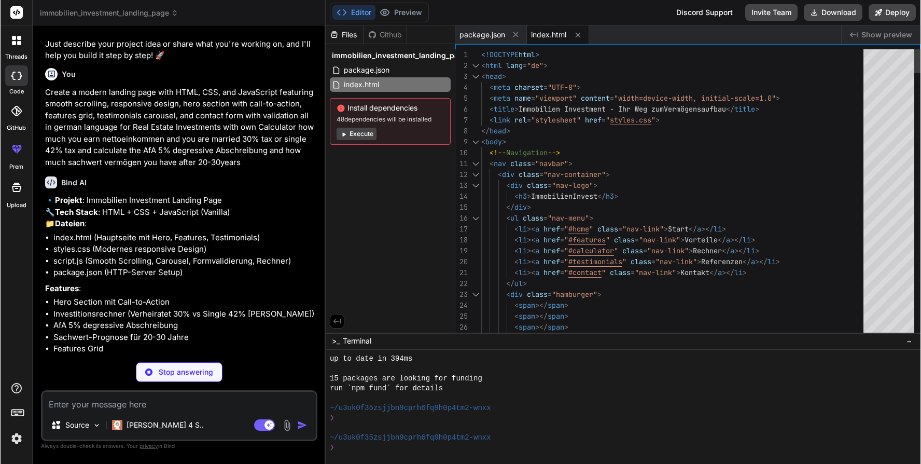
scroll to position [149, 0]
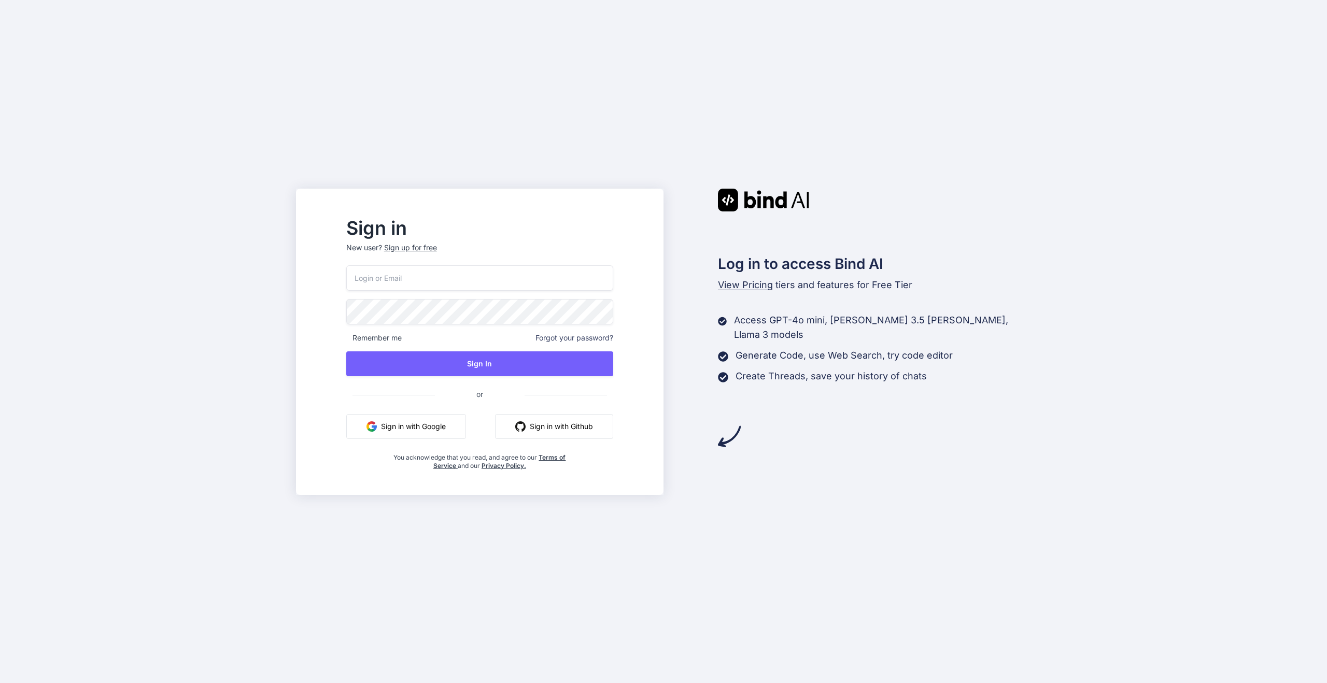
click at [439, 436] on button "Sign in with Google" at bounding box center [406, 426] width 120 height 25
